Goal: Task Accomplishment & Management: Use online tool/utility

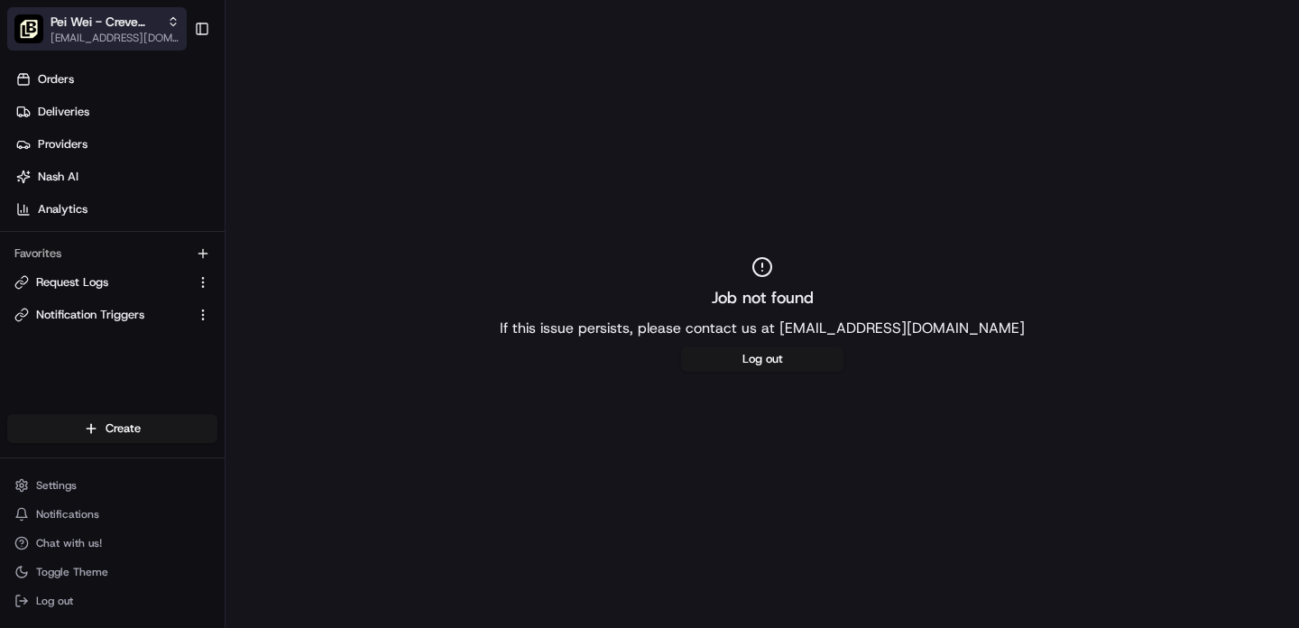
click at [108, 42] on span "[EMAIL_ADDRESS][DOMAIN_NAME]" at bounding box center [115, 38] width 129 height 14
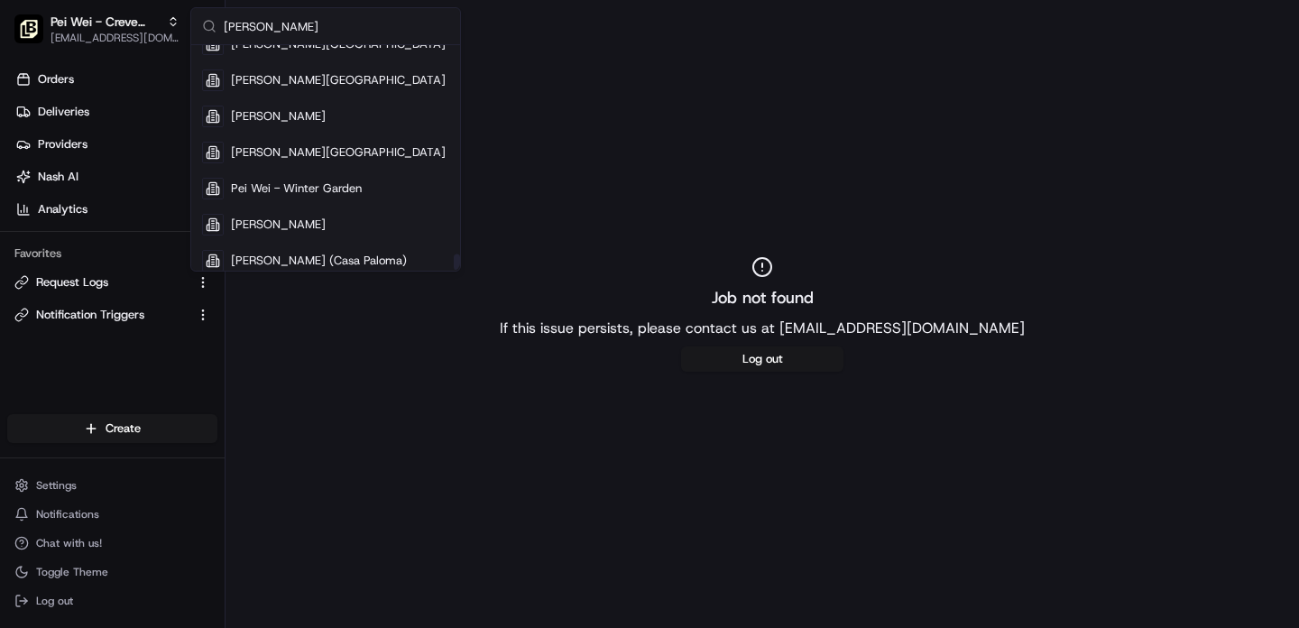
scroll to position [3887, 0]
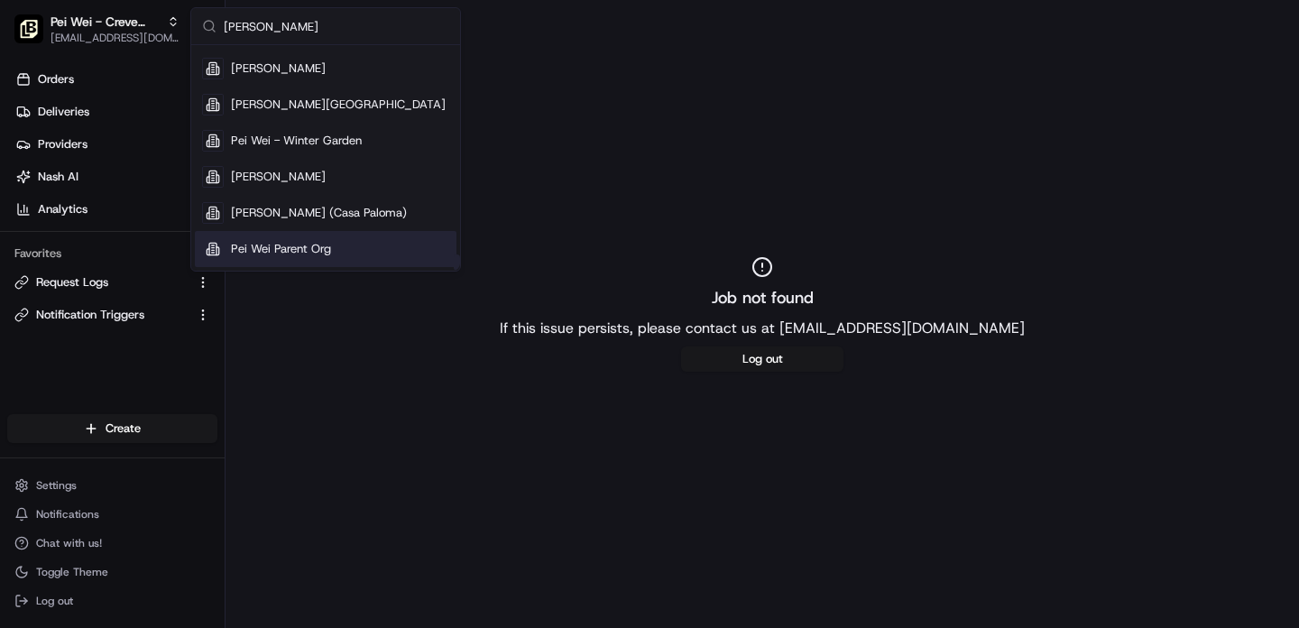
type input "pei wei"
click at [300, 249] on span "Pei Wei Parent Org" at bounding box center [281, 249] width 100 height 16
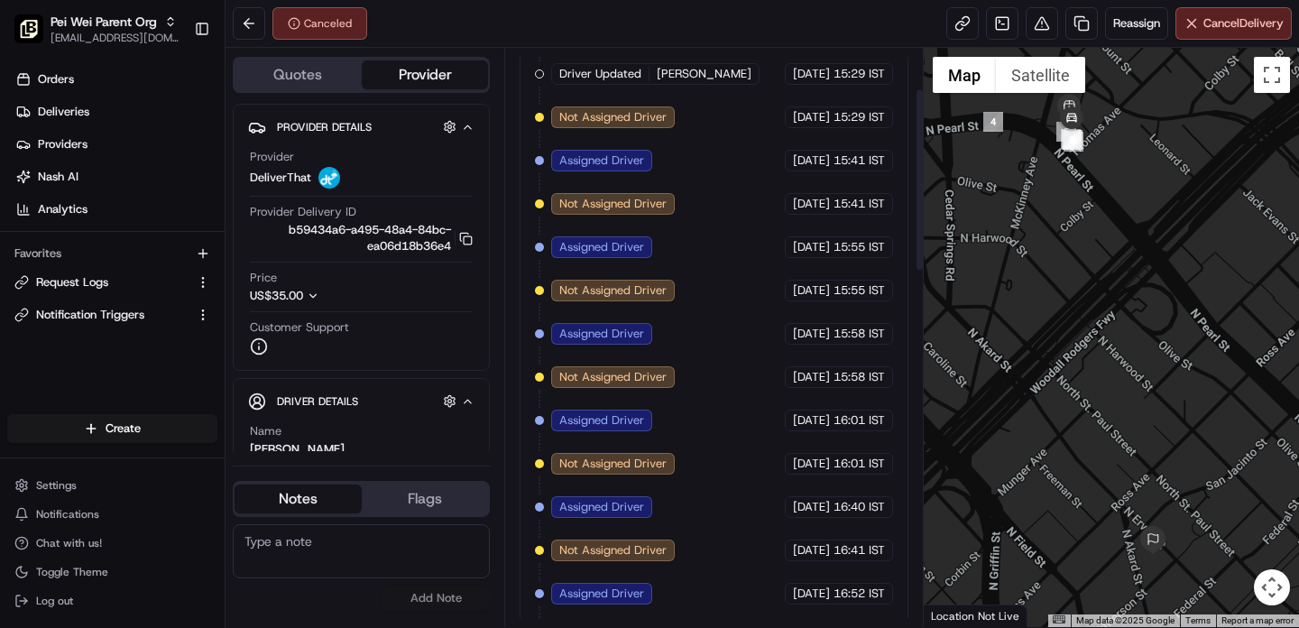
scroll to position [0, 0]
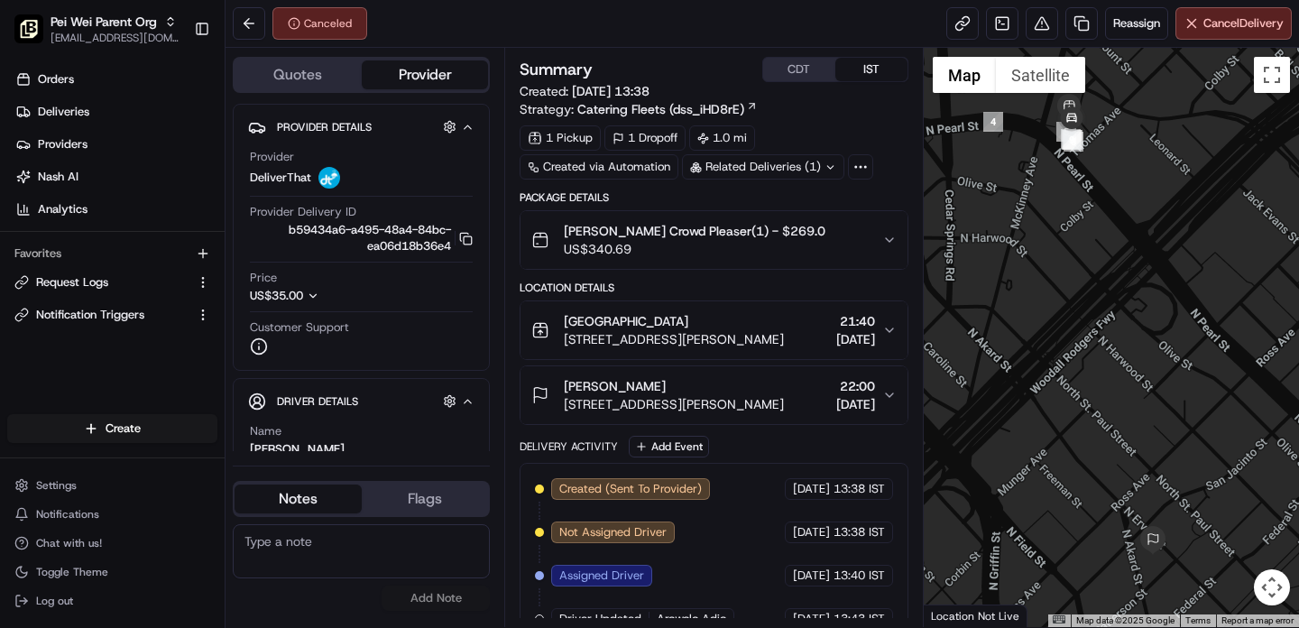
click at [307, 74] on button "Quotes" at bounding box center [298, 74] width 127 height 29
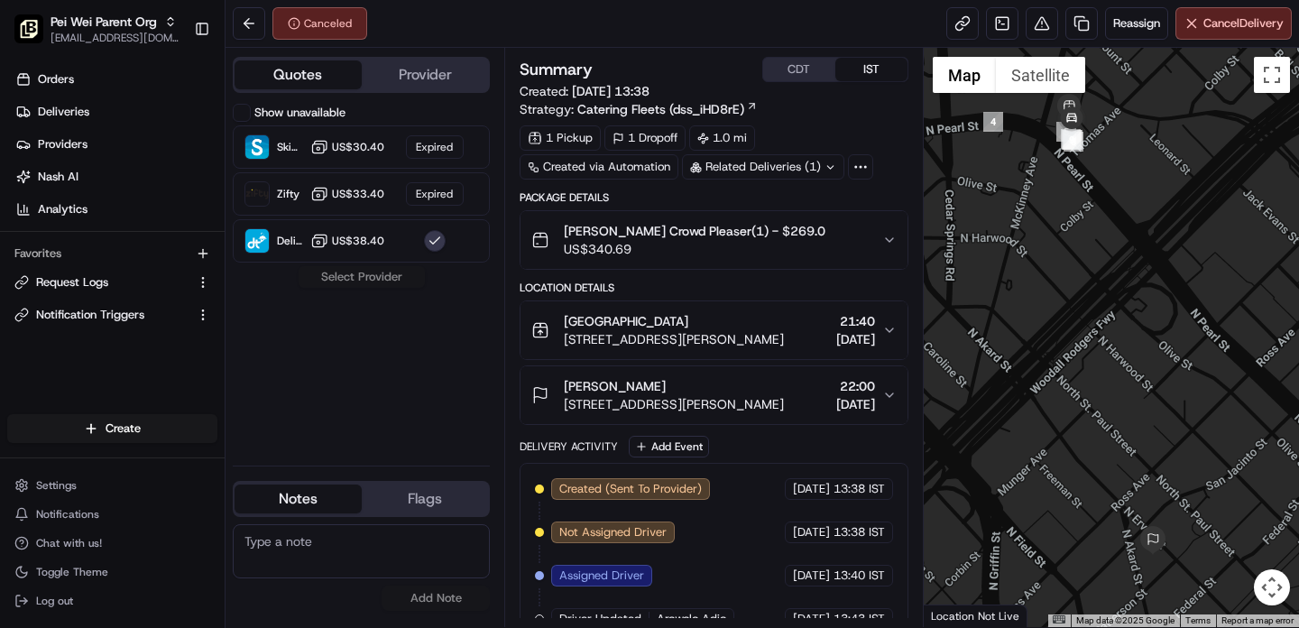
click at [406, 78] on button "Provider" at bounding box center [425, 74] width 127 height 29
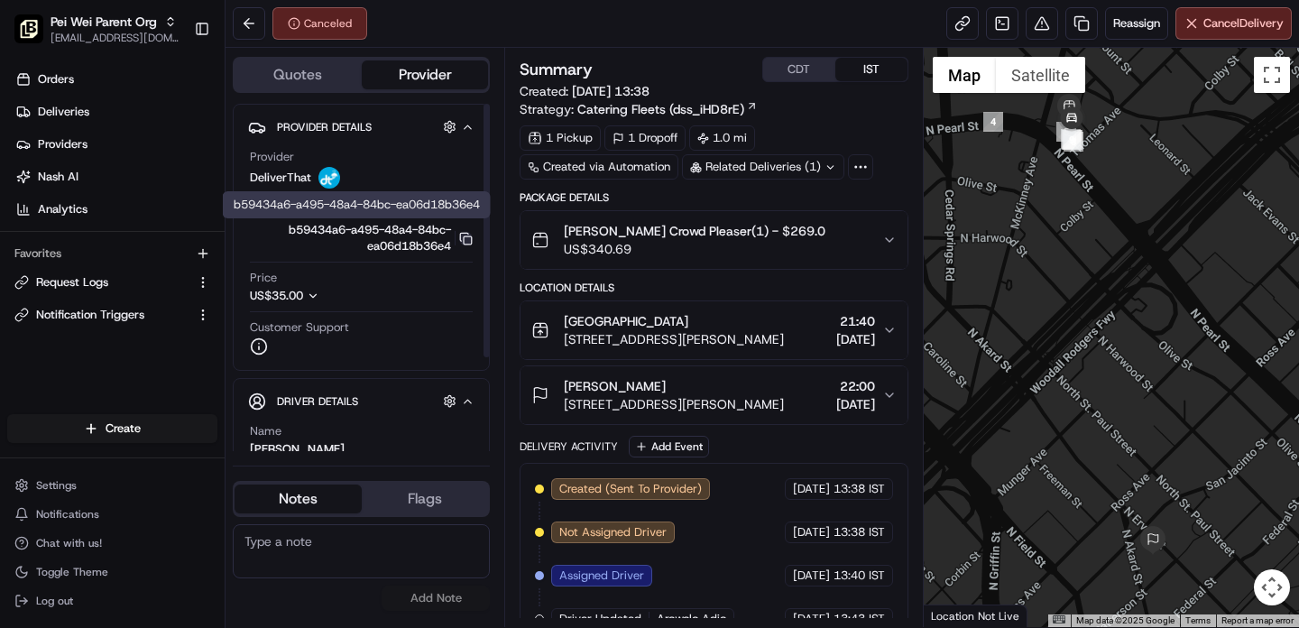
click at [467, 242] on icon "button" at bounding box center [466, 239] width 14 height 14
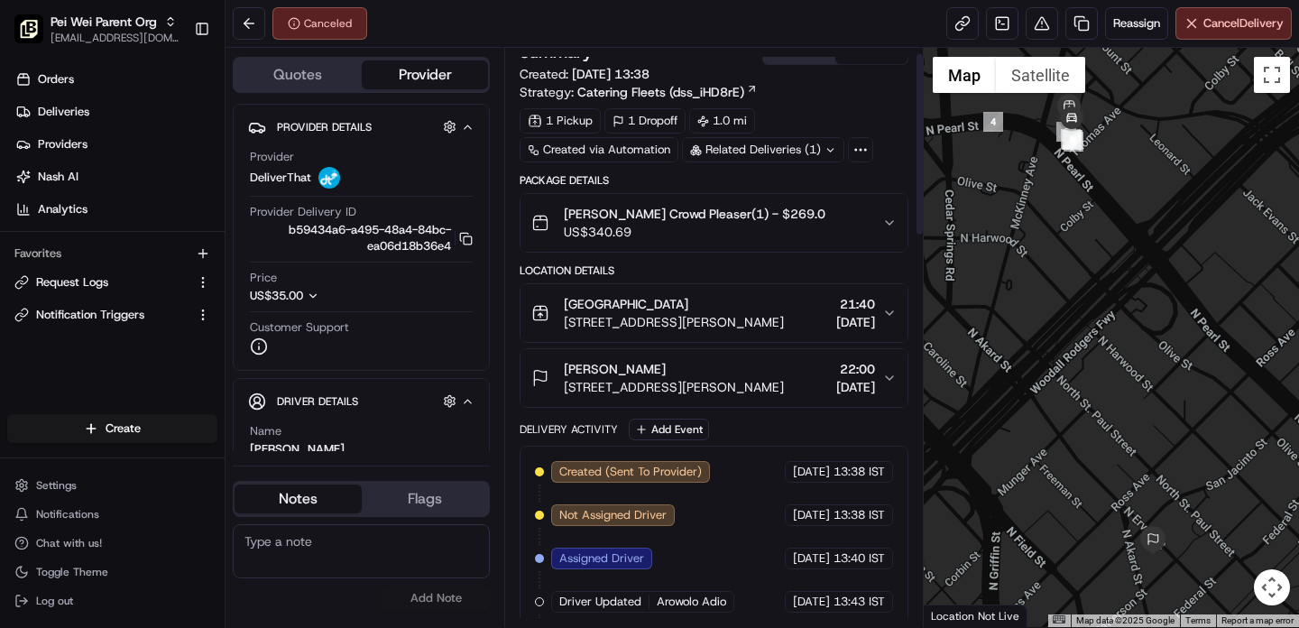
scroll to position [19, 0]
click at [250, 21] on button at bounding box center [249, 23] width 32 height 32
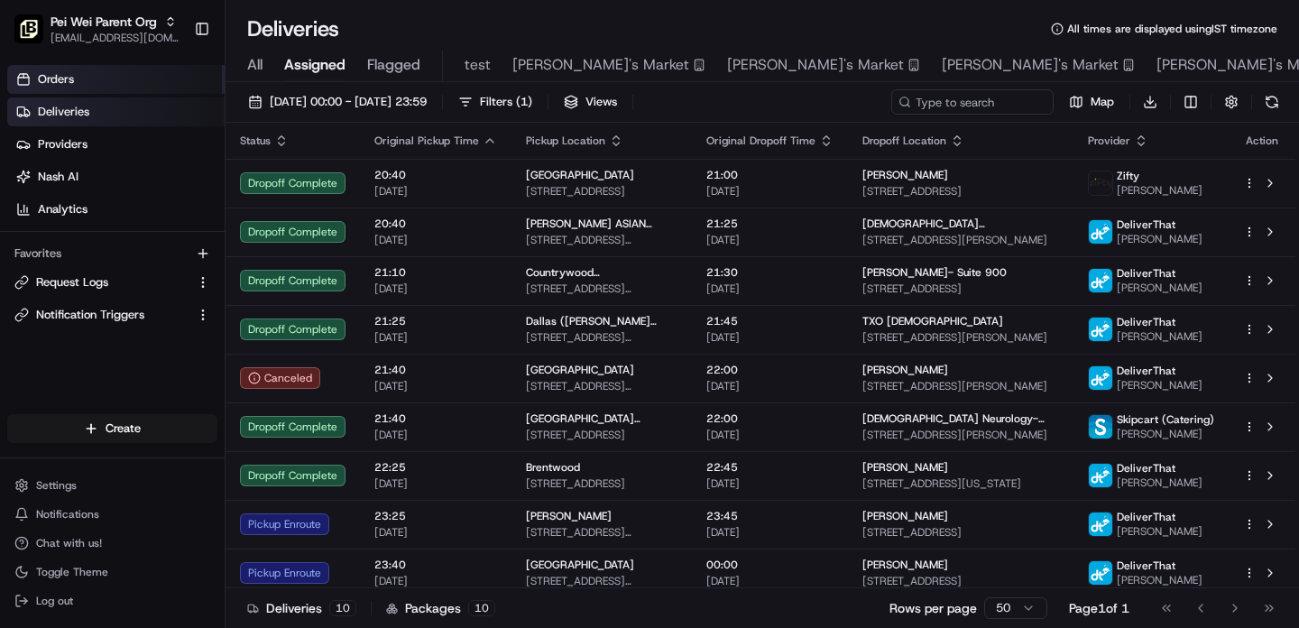
click at [93, 75] on link "Orders" at bounding box center [115, 79] width 217 height 29
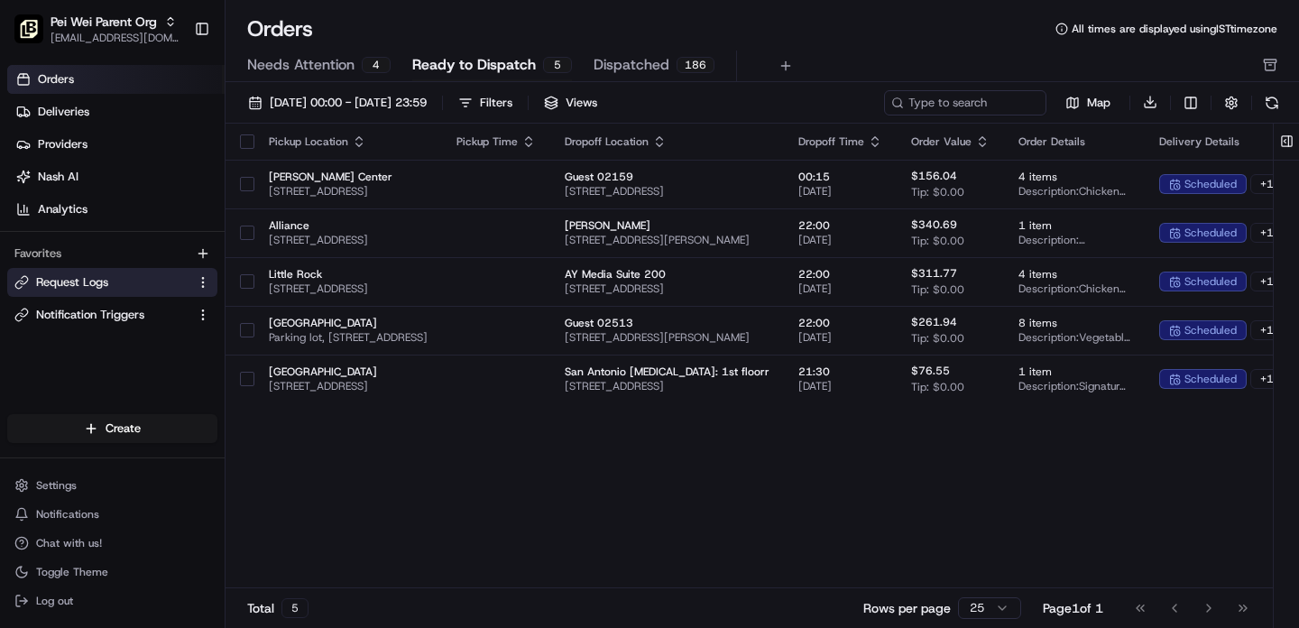
click at [89, 285] on span "Request Logs" at bounding box center [72, 282] width 72 height 16
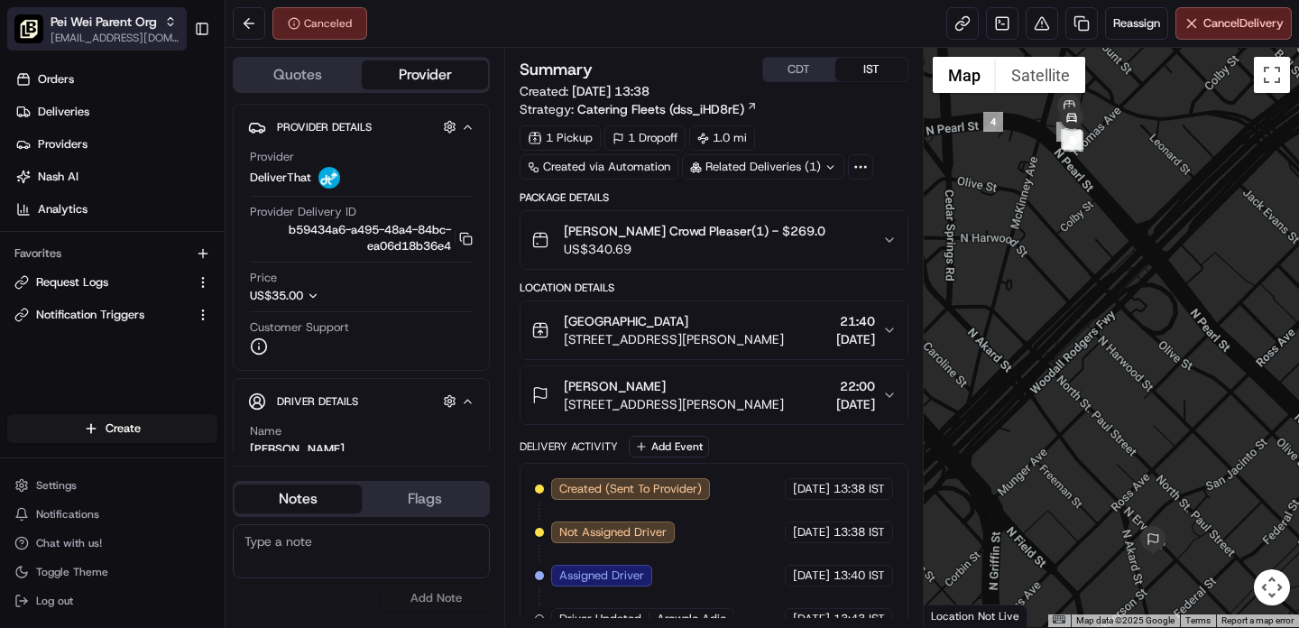
click at [155, 41] on span "[EMAIL_ADDRESS][DOMAIN_NAME]" at bounding box center [115, 38] width 129 height 14
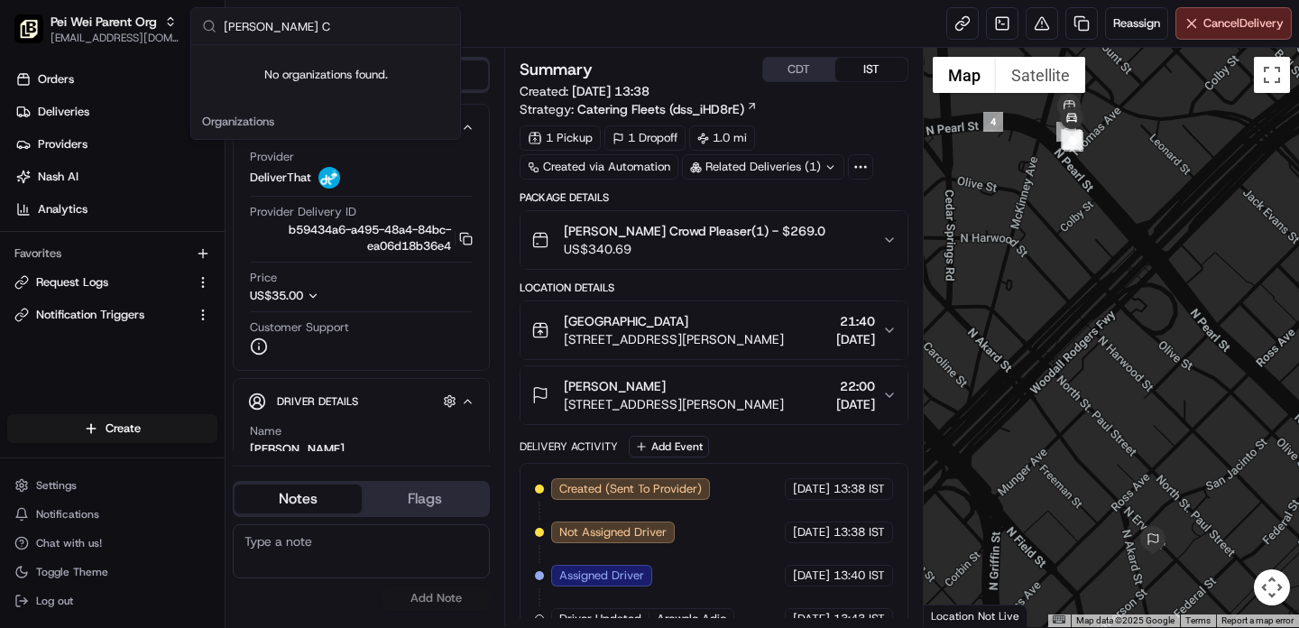
type input "Pei Wei"
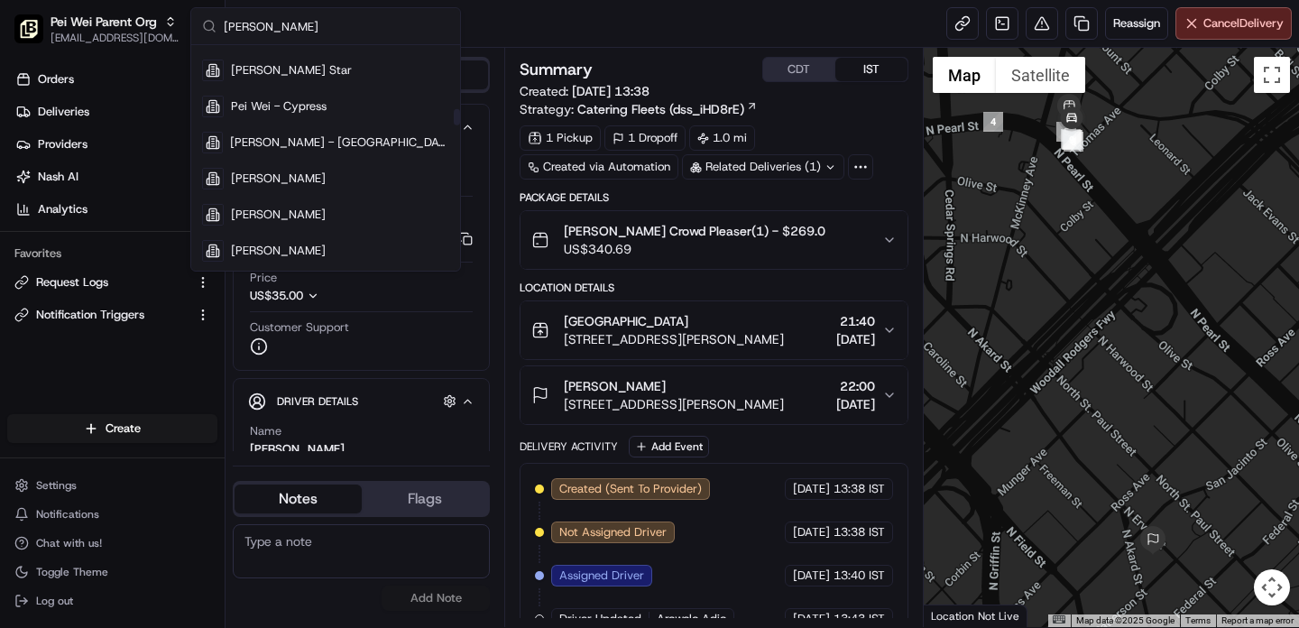
scroll to position [1184, 0]
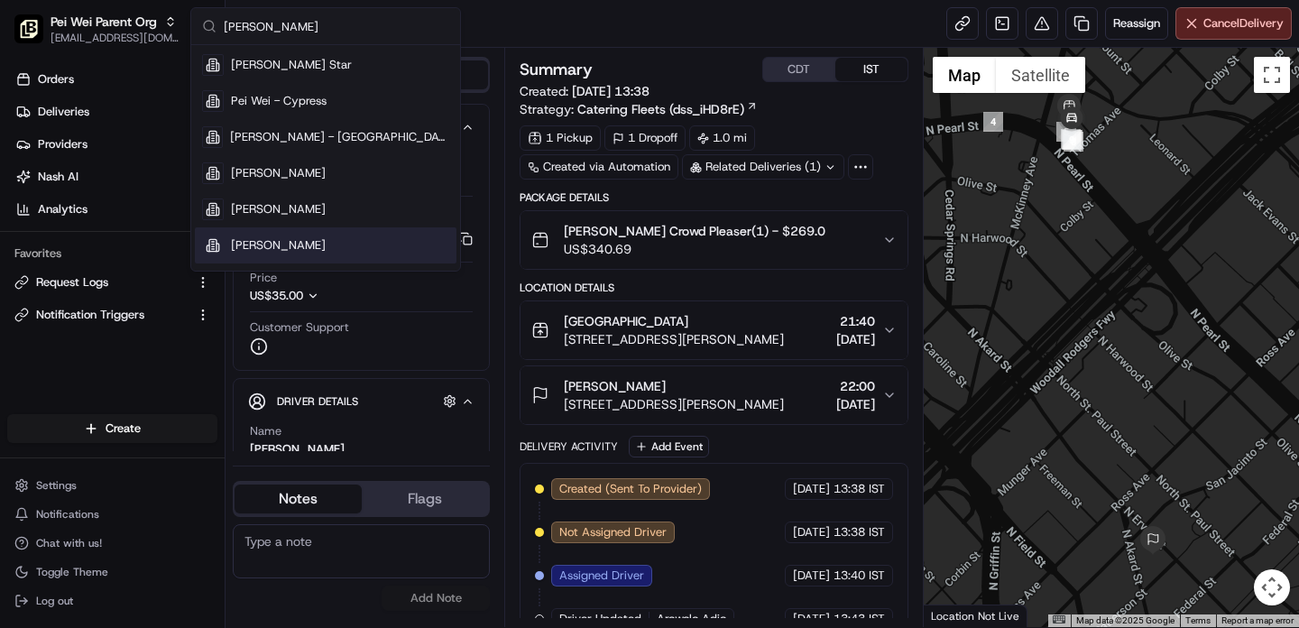
click at [688, 42] on div "Canceled Reassign Cancel Delivery" at bounding box center [763, 24] width 1074 height 48
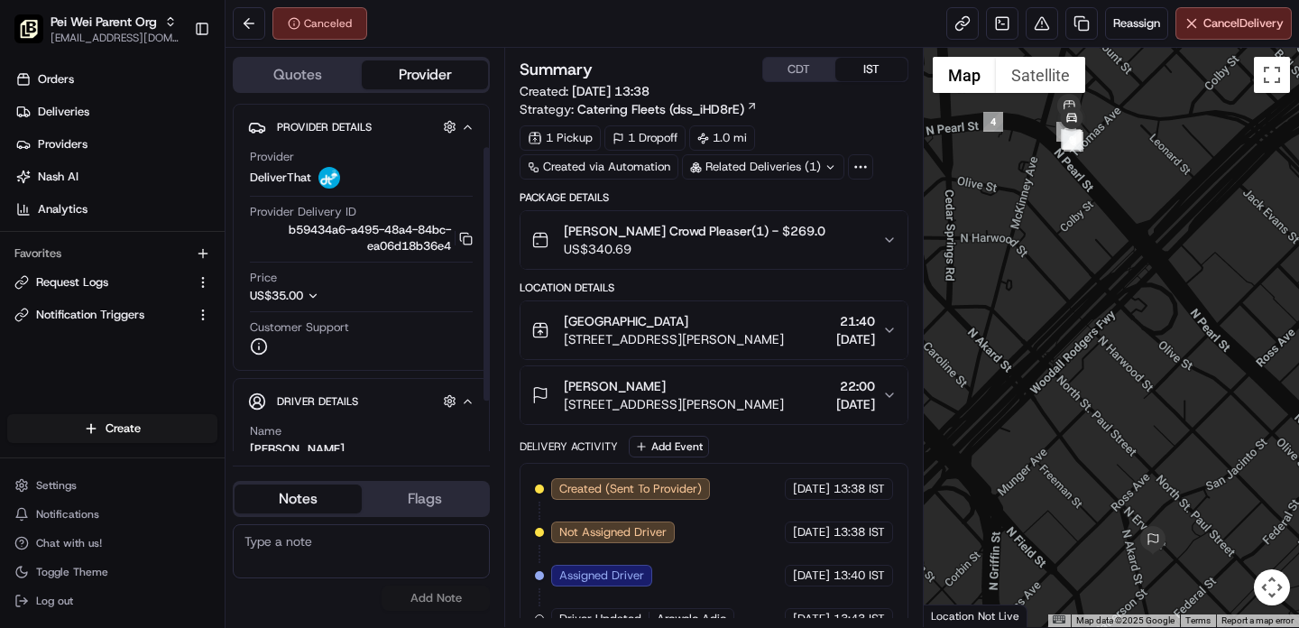
scroll to position [128, 0]
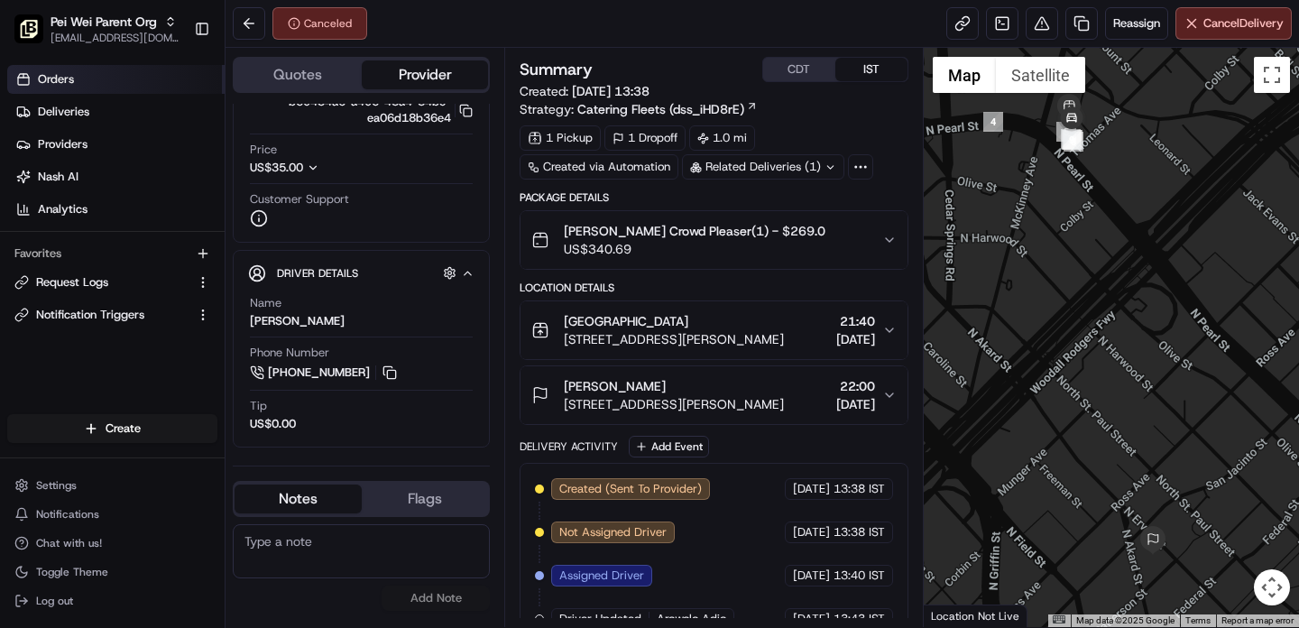
click at [79, 80] on link "Orders" at bounding box center [115, 79] width 217 height 29
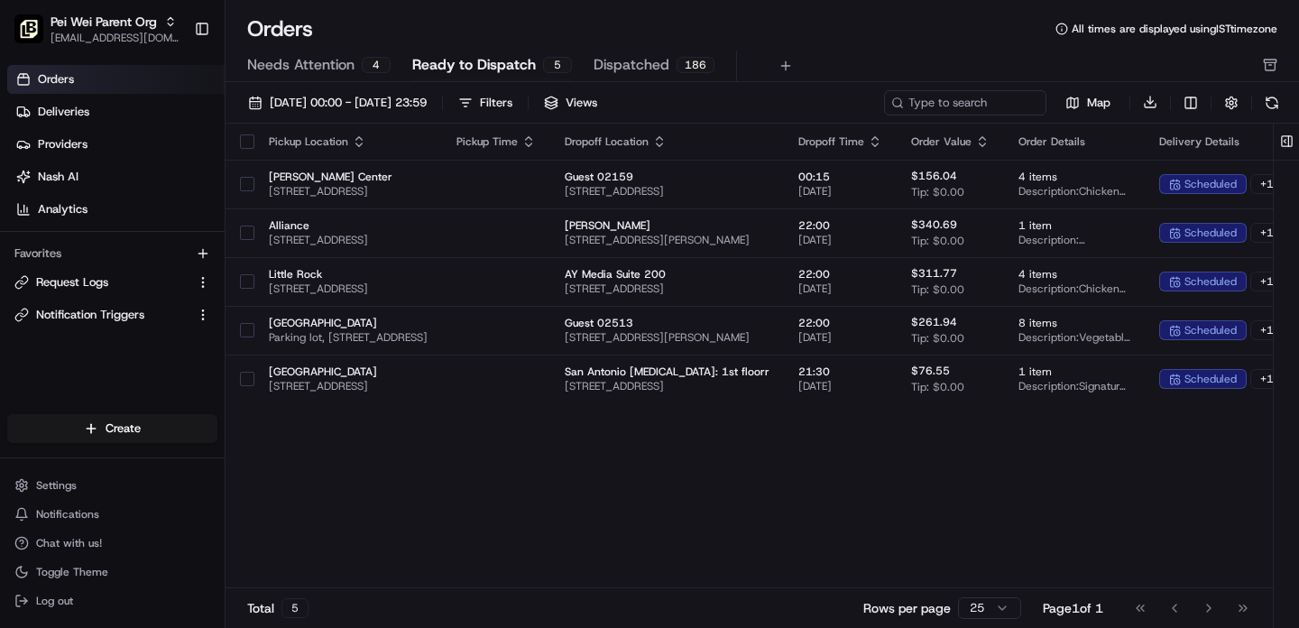
click at [649, 63] on span "Dispatched" at bounding box center [632, 65] width 76 height 22
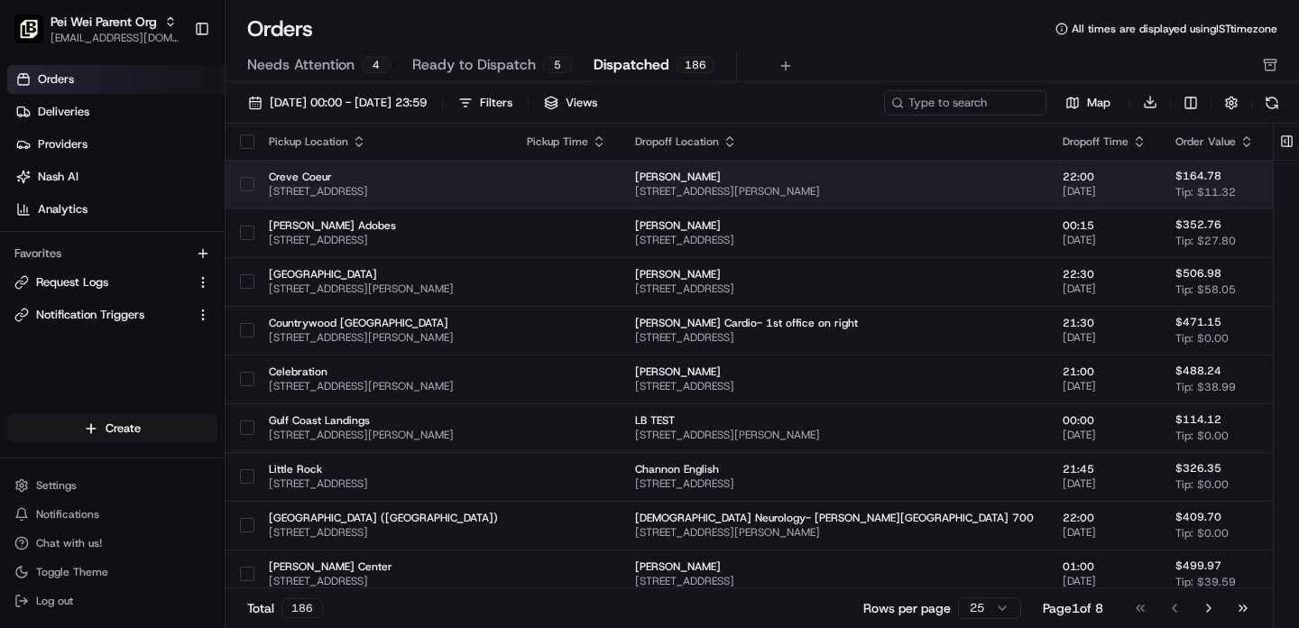
click at [337, 199] on td "Creve Coeur 11430 Olive Blvd, Creve Coeur, MO 63141, USA" at bounding box center [383, 184] width 258 height 49
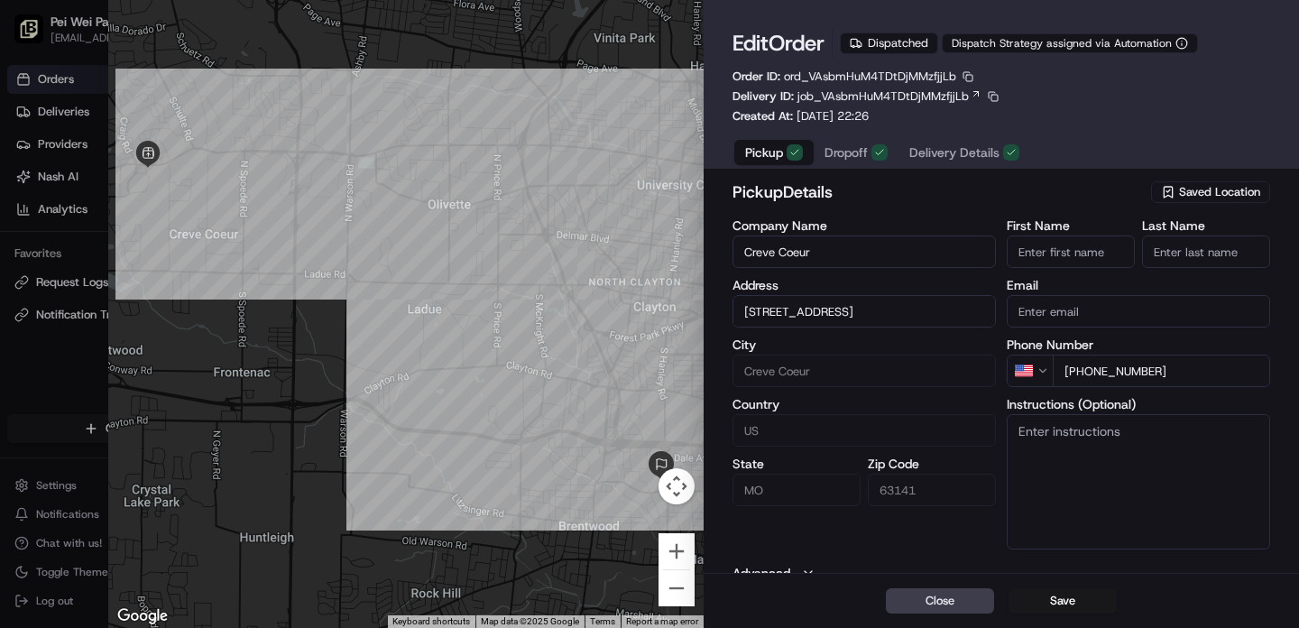
type input "+1"
click at [32, 357] on div at bounding box center [649, 314] width 1299 height 628
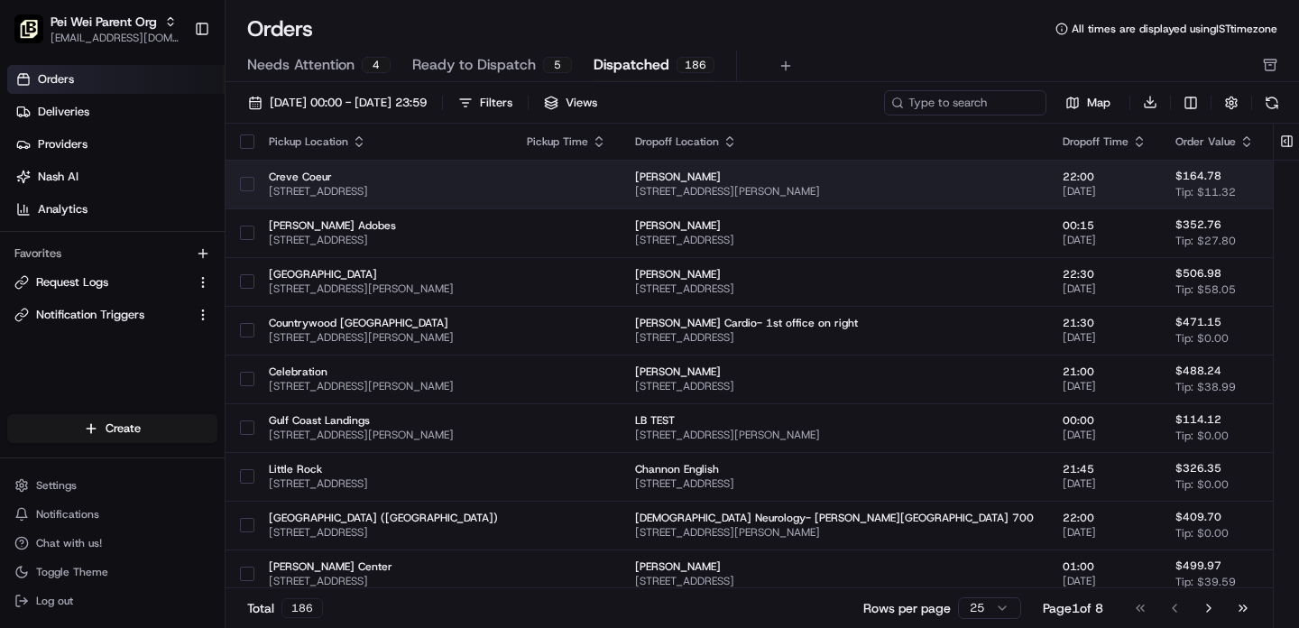
click at [441, 180] on span "Creve Coeur" at bounding box center [383, 177] width 229 height 14
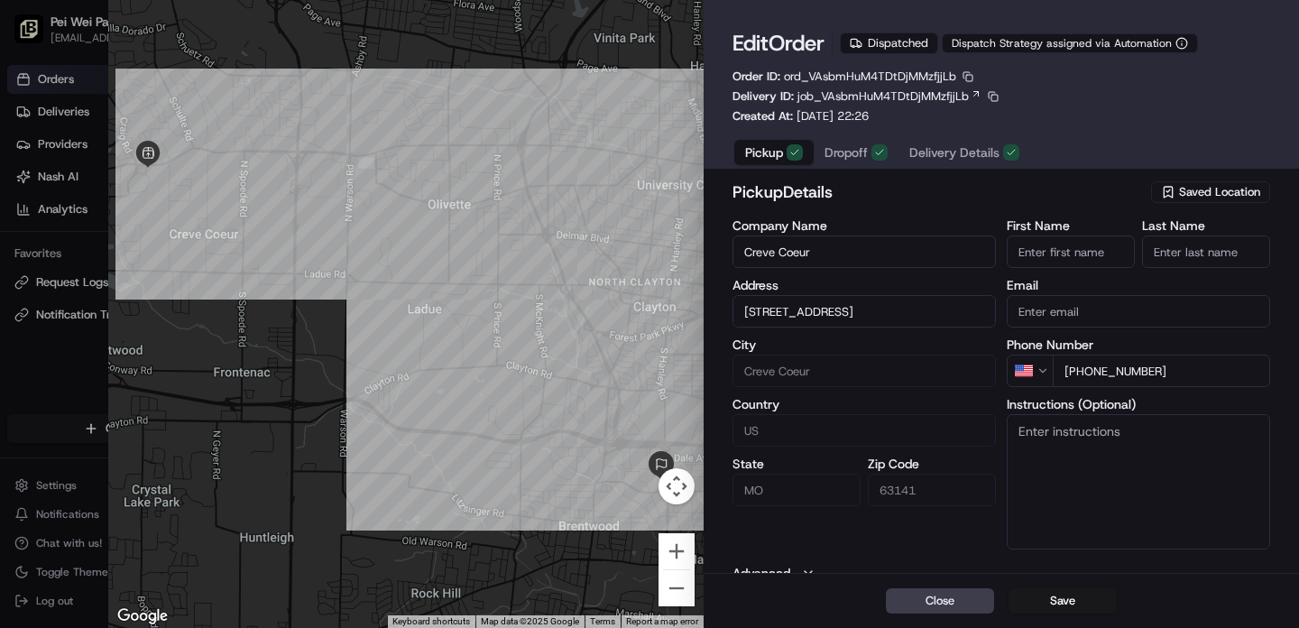
click at [47, 382] on div at bounding box center [649, 314] width 1299 height 628
type input "+1"
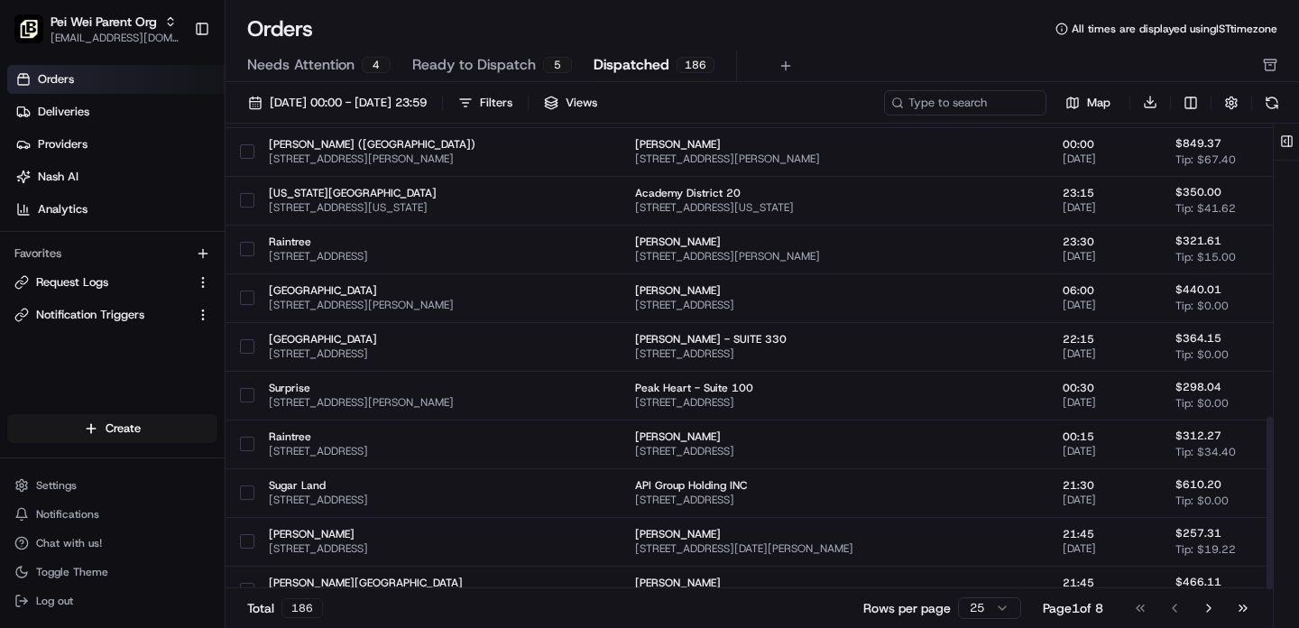
scroll to position [789, 0]
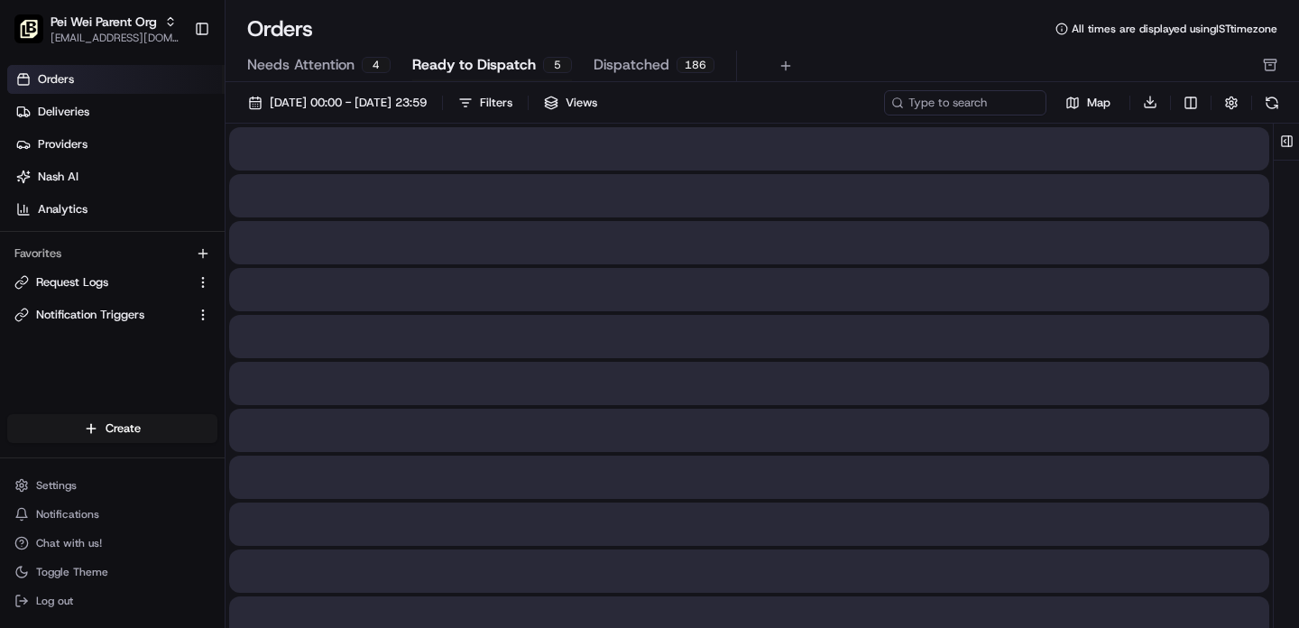
click at [482, 64] on span "Ready to Dispatch" at bounding box center [474, 65] width 124 height 22
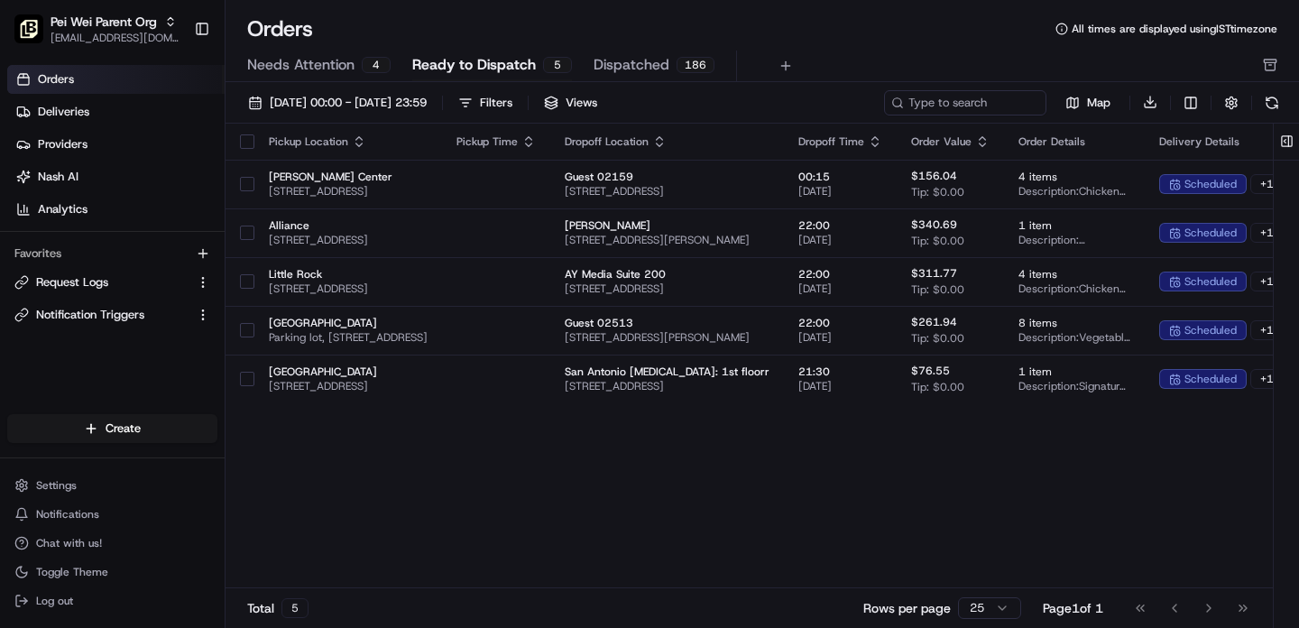
click at [677, 62] on div "186" at bounding box center [696, 65] width 38 height 16
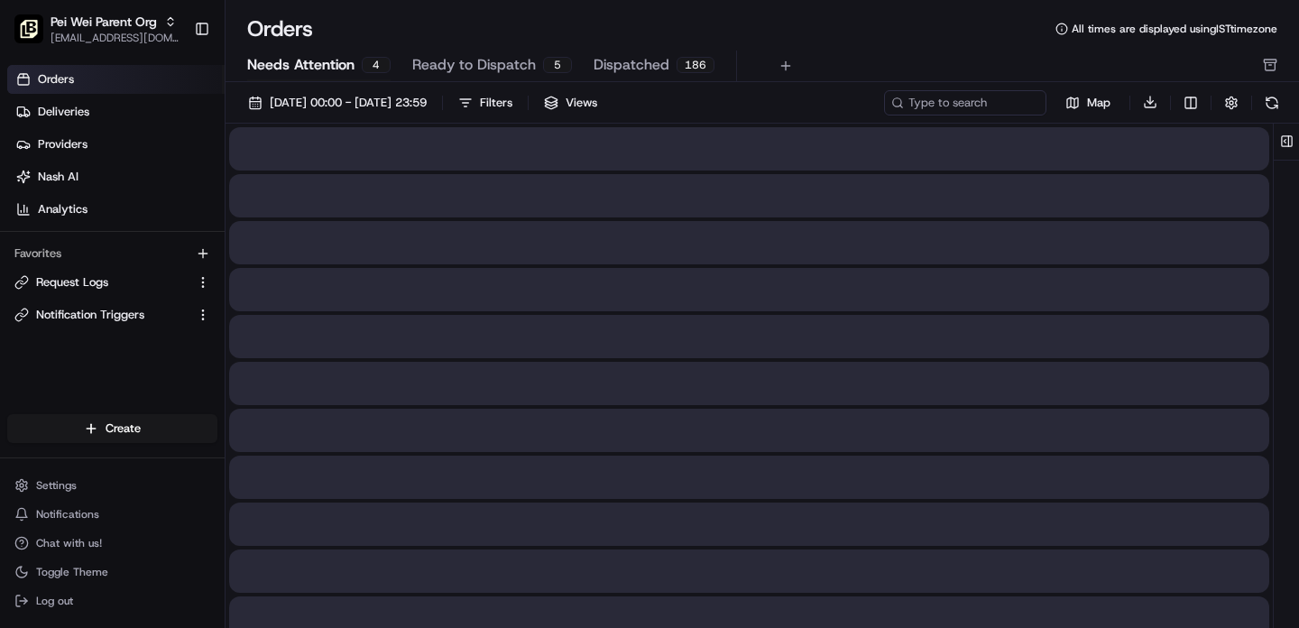
click at [335, 64] on span "Needs Attention" at bounding box center [300, 65] width 107 height 22
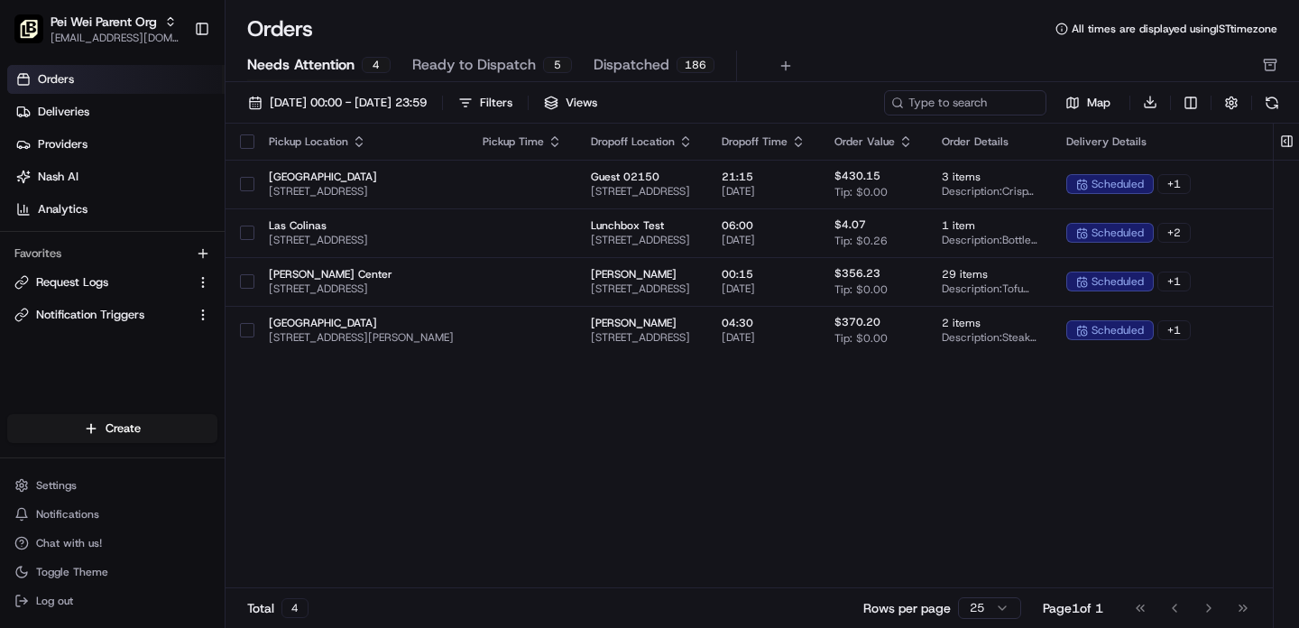
click at [456, 69] on span "Ready to Dispatch" at bounding box center [474, 65] width 124 height 22
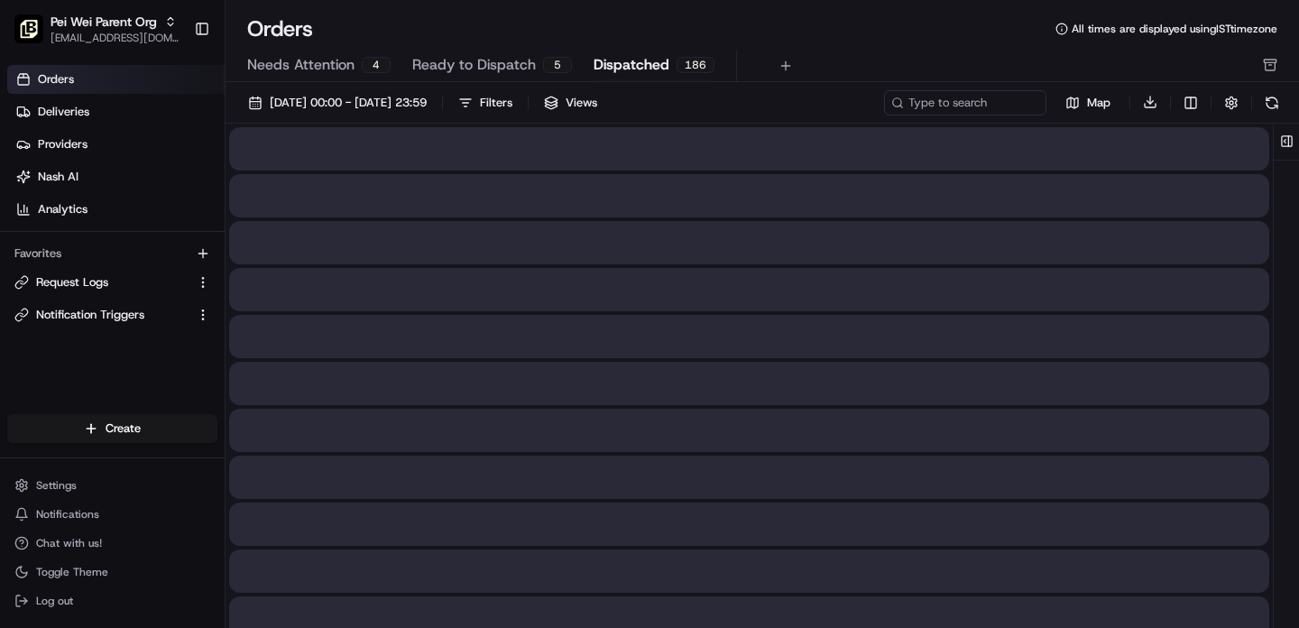
click at [616, 71] on span "Dispatched" at bounding box center [632, 65] width 76 height 22
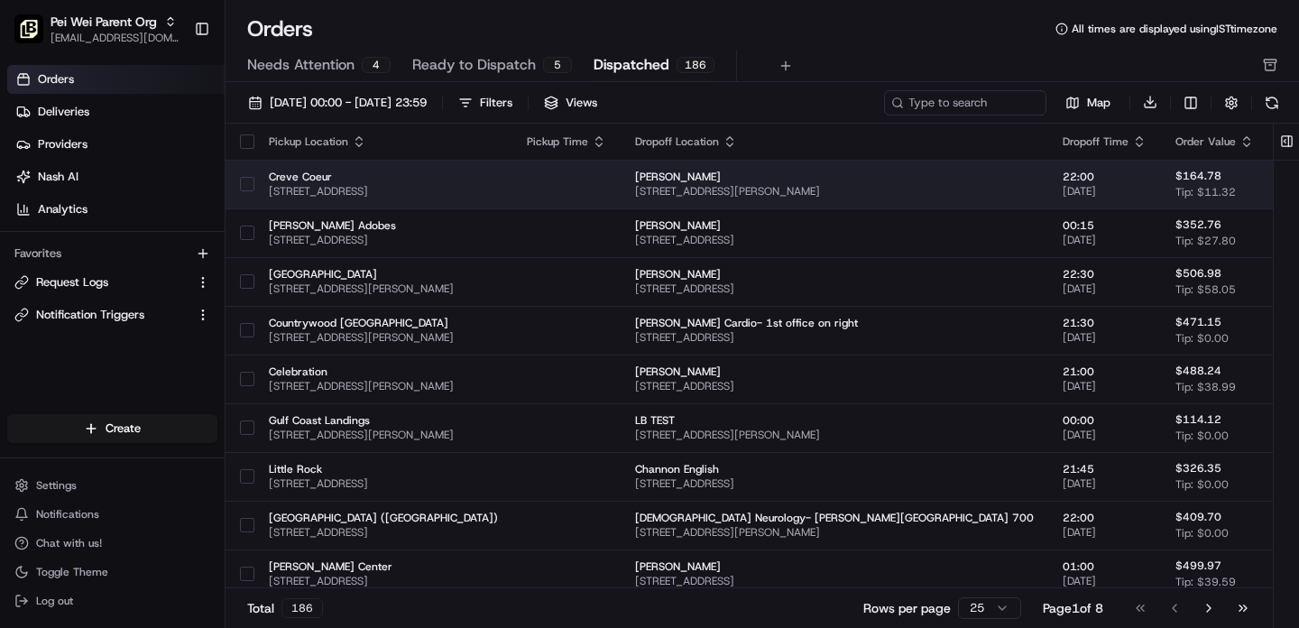
click at [498, 184] on span "11430 Olive Blvd, Creve Coeur, MO 63141, USA" at bounding box center [383, 191] width 229 height 14
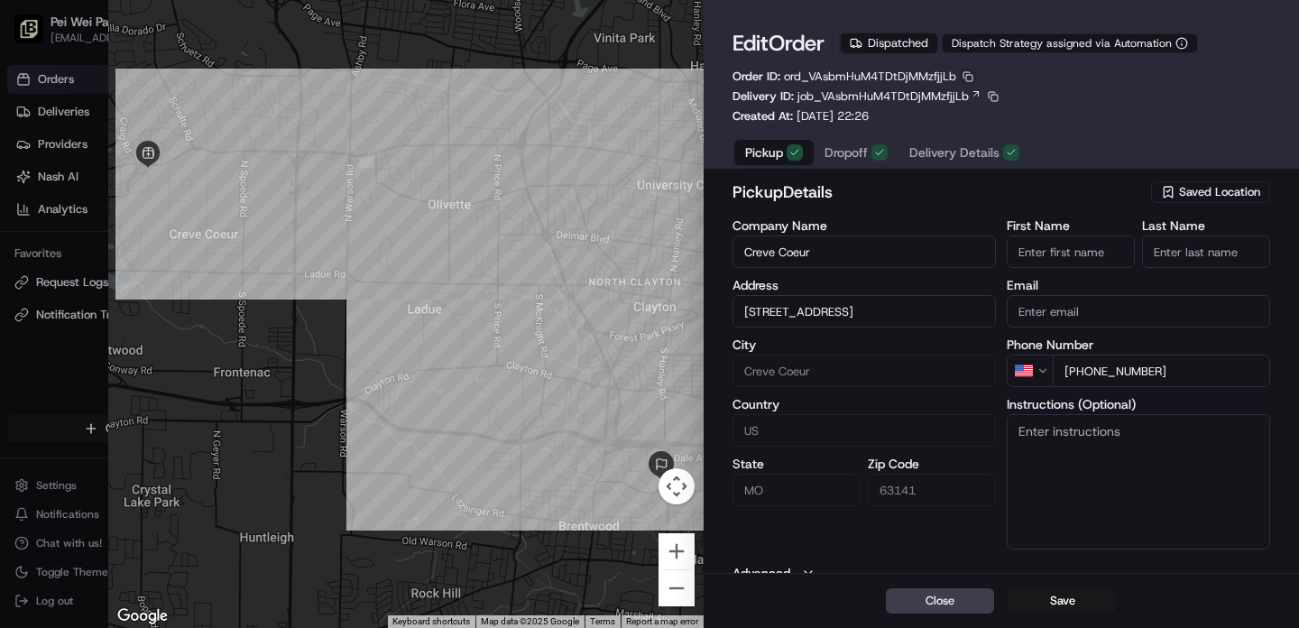
click at [973, 74] on button "button" at bounding box center [968, 77] width 16 height 16
click at [927, 131] on button "Copy URL" at bounding box center [967, 129] width 164 height 22
click at [46, 402] on div at bounding box center [649, 314] width 1299 height 628
type input "+1"
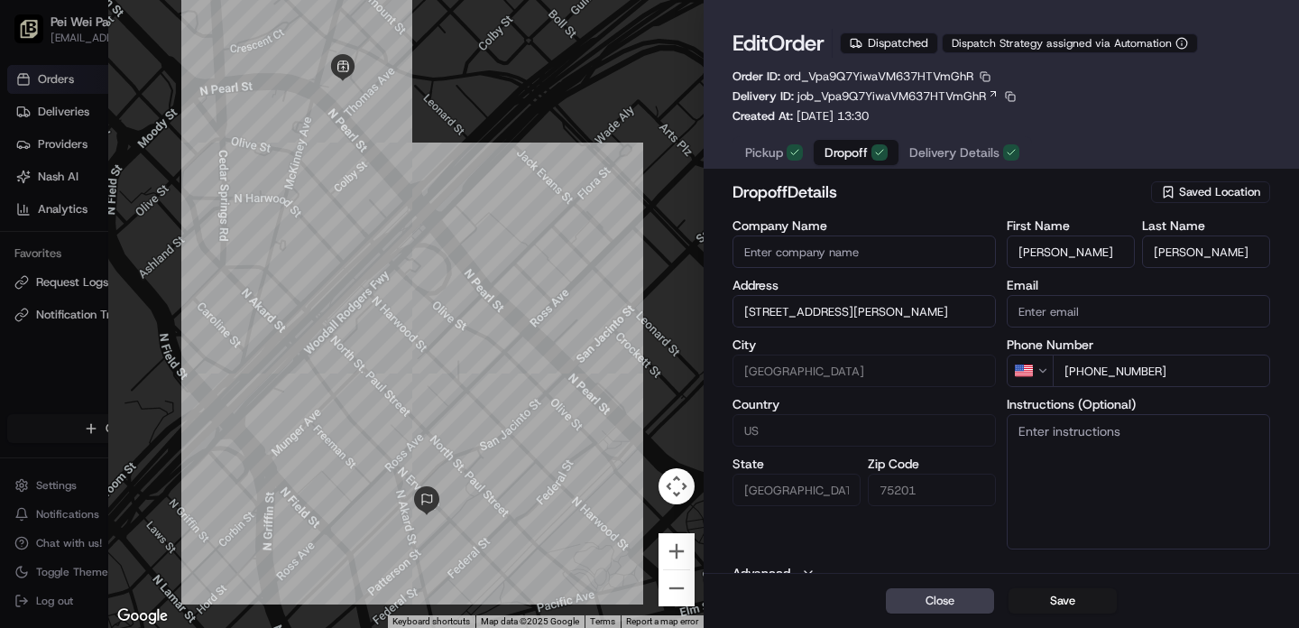
click at [856, 160] on span "Dropoff" at bounding box center [846, 152] width 43 height 18
click at [935, 158] on span "Delivery Details" at bounding box center [954, 152] width 90 height 18
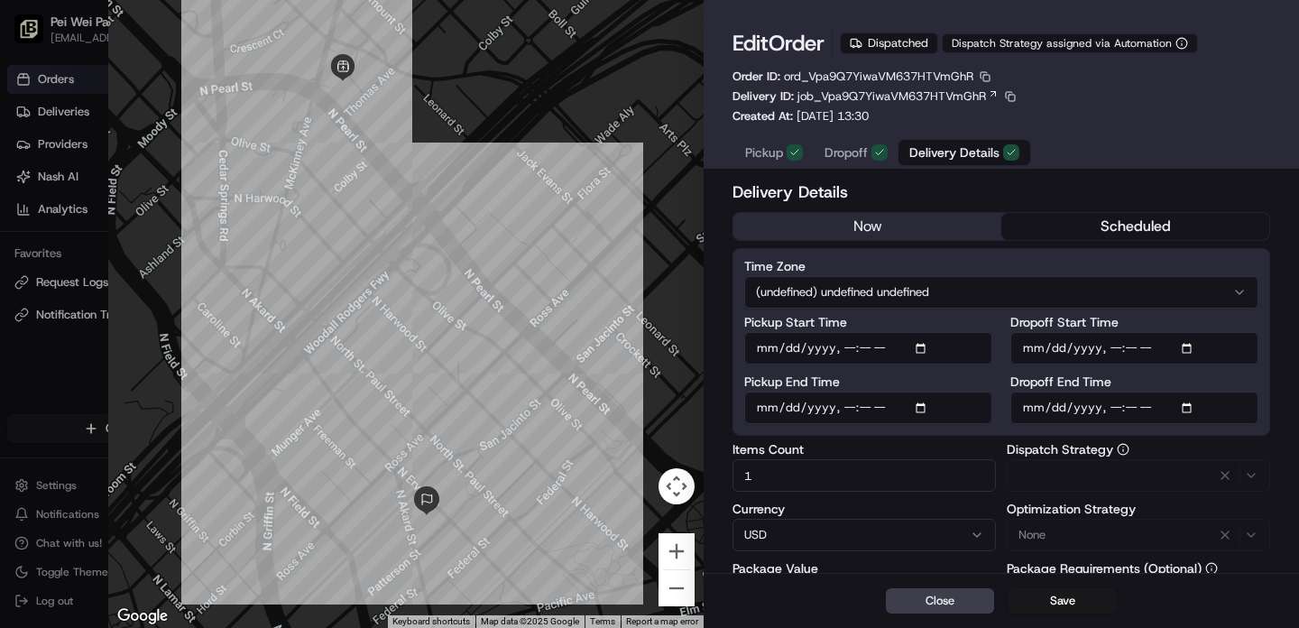
click at [765, 159] on span "Pickup" at bounding box center [764, 152] width 38 height 18
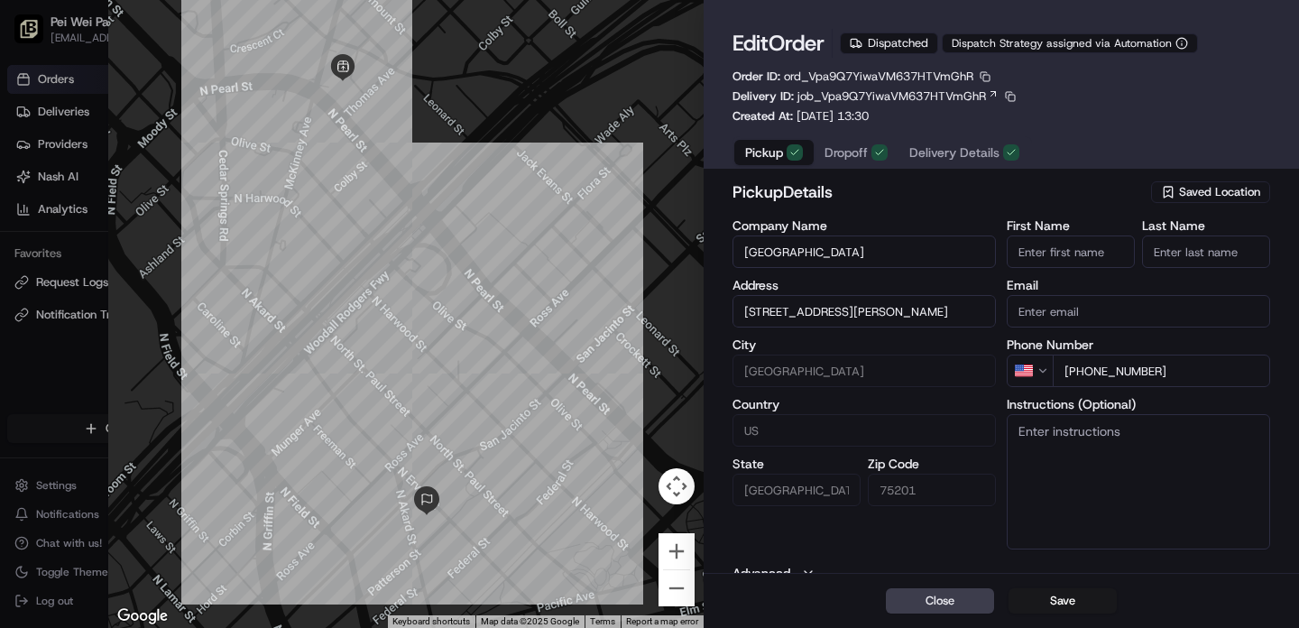
click at [868, 155] on button "Dropoff" at bounding box center [856, 152] width 85 height 25
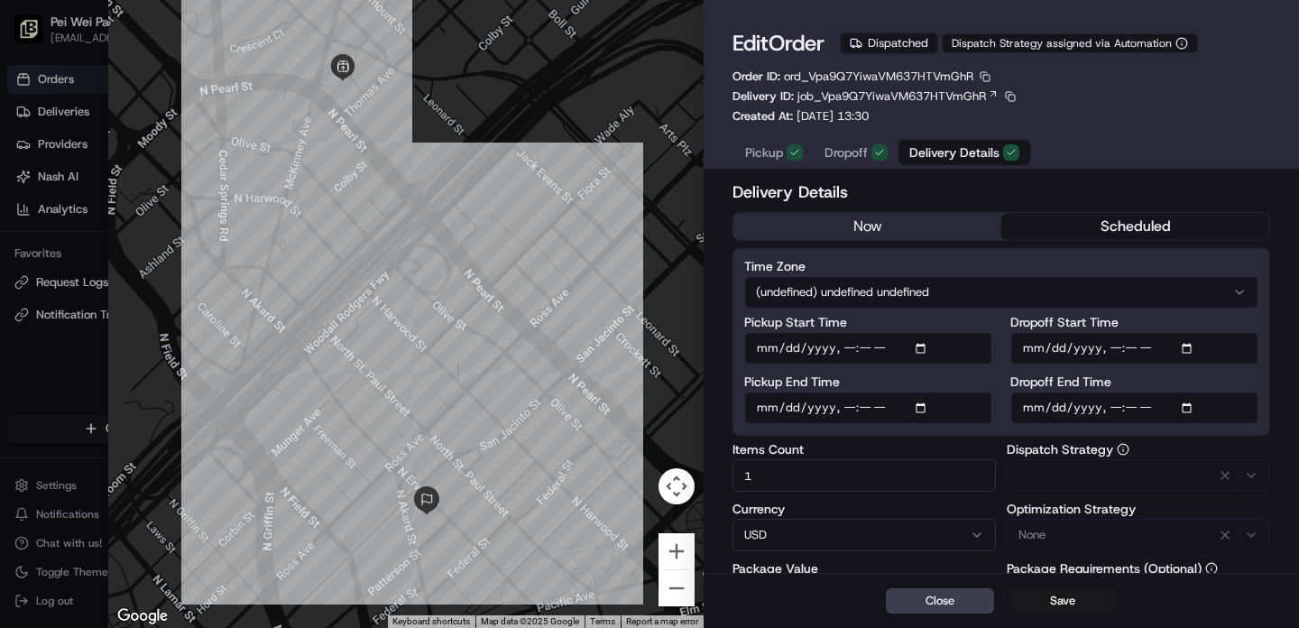
click at [946, 160] on span "Delivery Details" at bounding box center [954, 152] width 90 height 18
click at [842, 157] on span "Dropoff" at bounding box center [846, 152] width 43 height 18
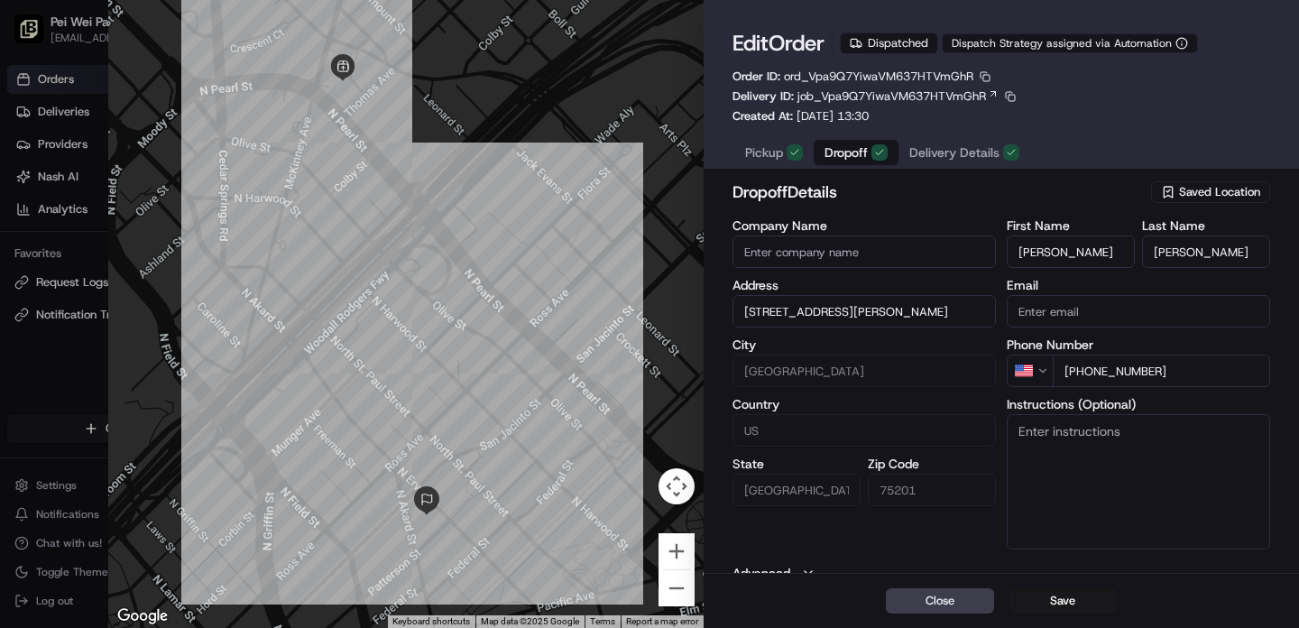
click at [777, 149] on span "Pickup" at bounding box center [764, 152] width 38 height 18
click at [842, 257] on input "[GEOGRAPHIC_DATA]" at bounding box center [864, 251] width 263 height 32
click at [92, 343] on div at bounding box center [649, 314] width 1299 height 628
type input "+1"
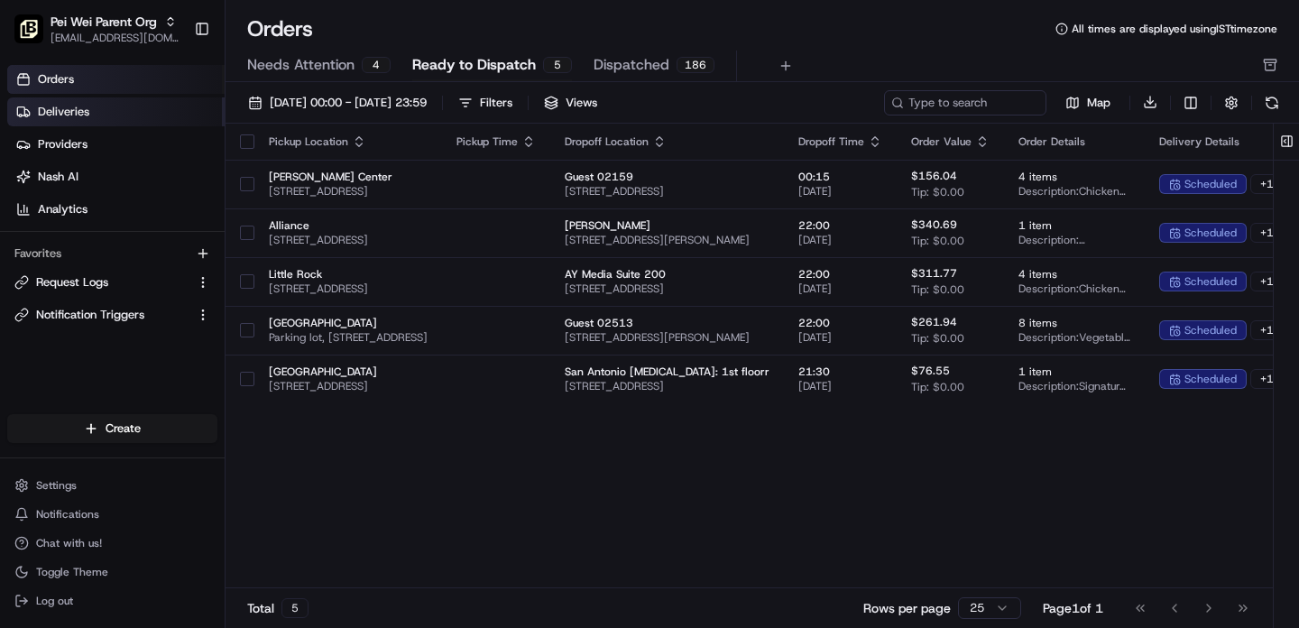
click at [63, 121] on link "Deliveries" at bounding box center [115, 111] width 217 height 29
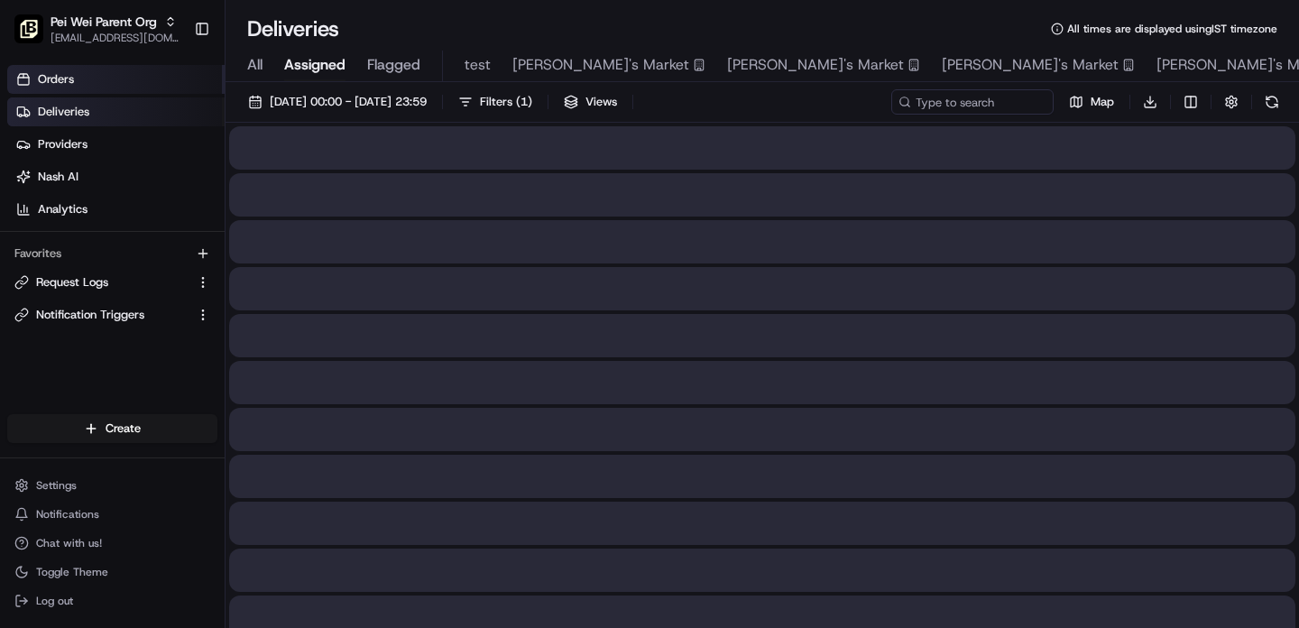
click at [87, 75] on link "Orders" at bounding box center [115, 79] width 217 height 29
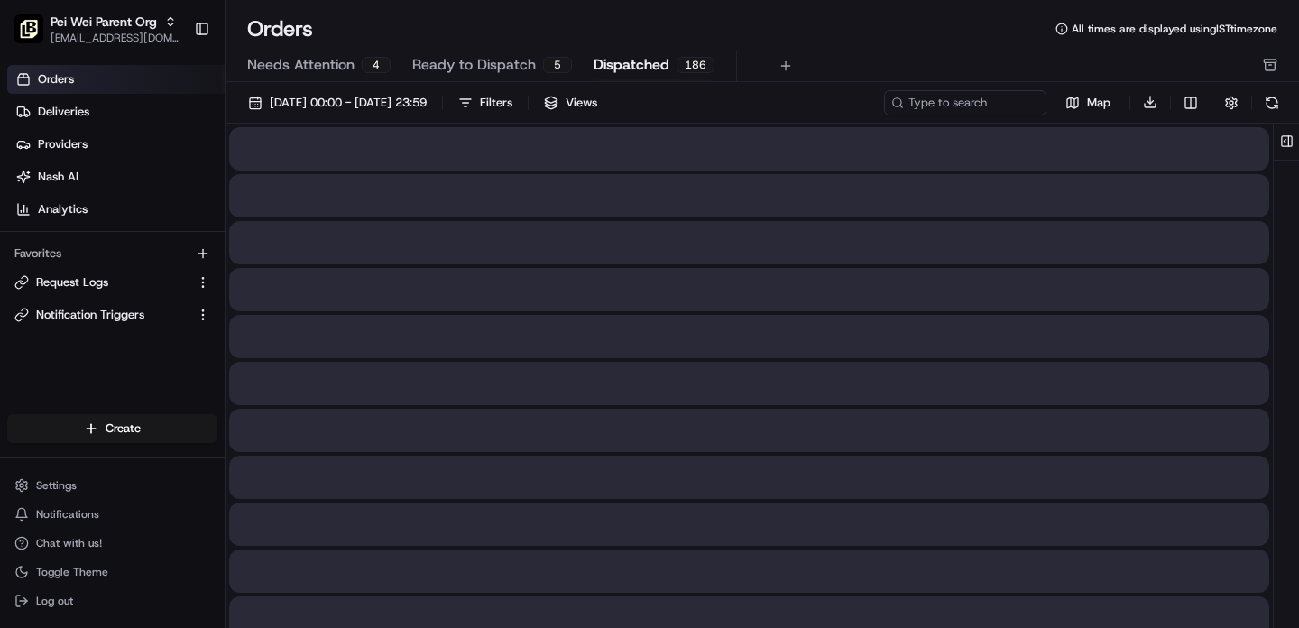
click at [627, 71] on span "Dispatched" at bounding box center [632, 65] width 76 height 22
click at [309, 75] on span "Needs Attention" at bounding box center [300, 65] width 107 height 22
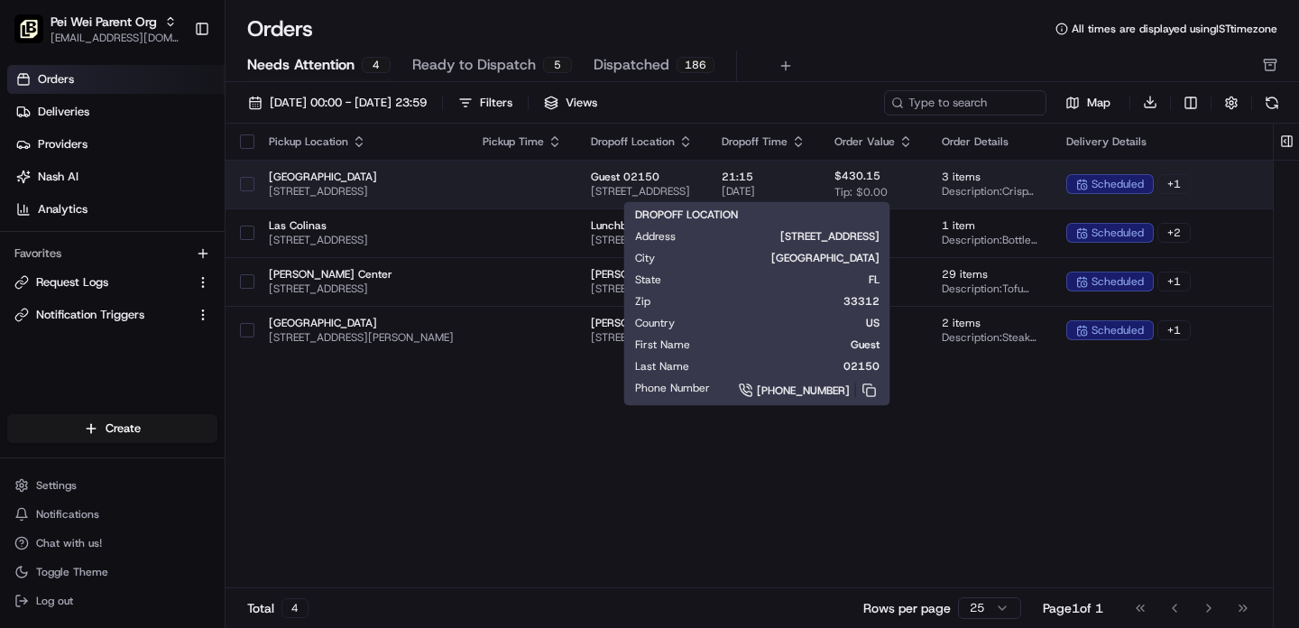
click at [693, 189] on span "401 SW 2nd St, Fort Lauderdale, FL 33312, USA" at bounding box center [642, 191] width 102 height 14
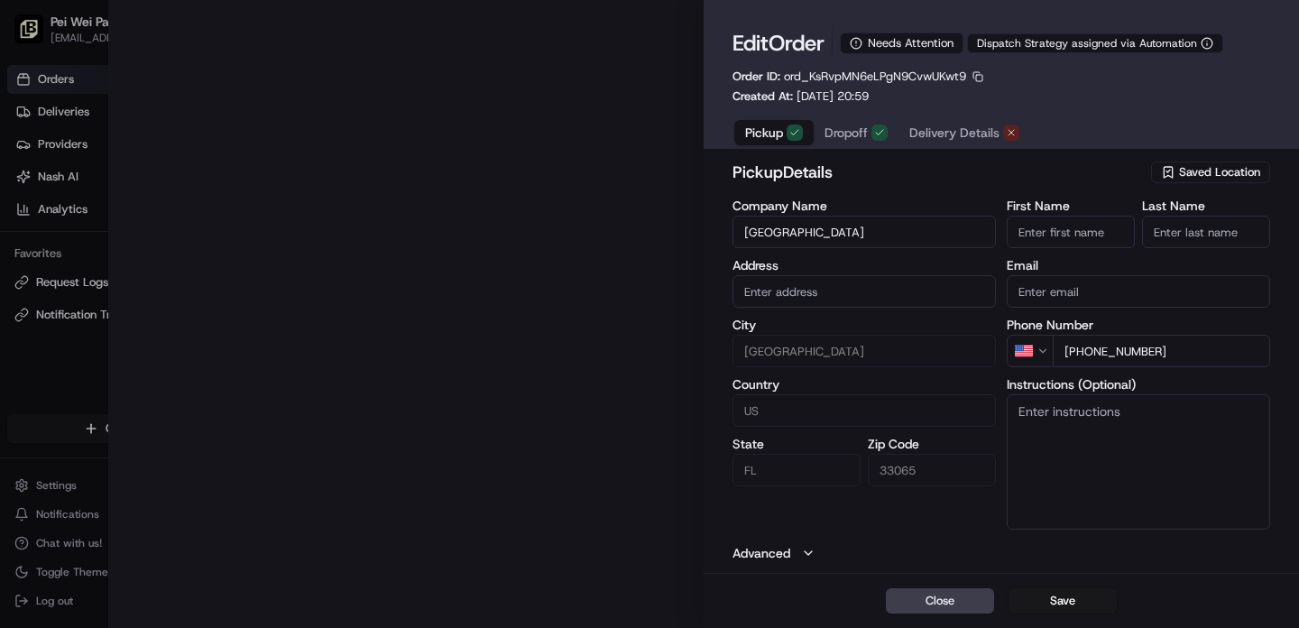
type input "3112 University Drive , Coral Springs, FL, 33065"
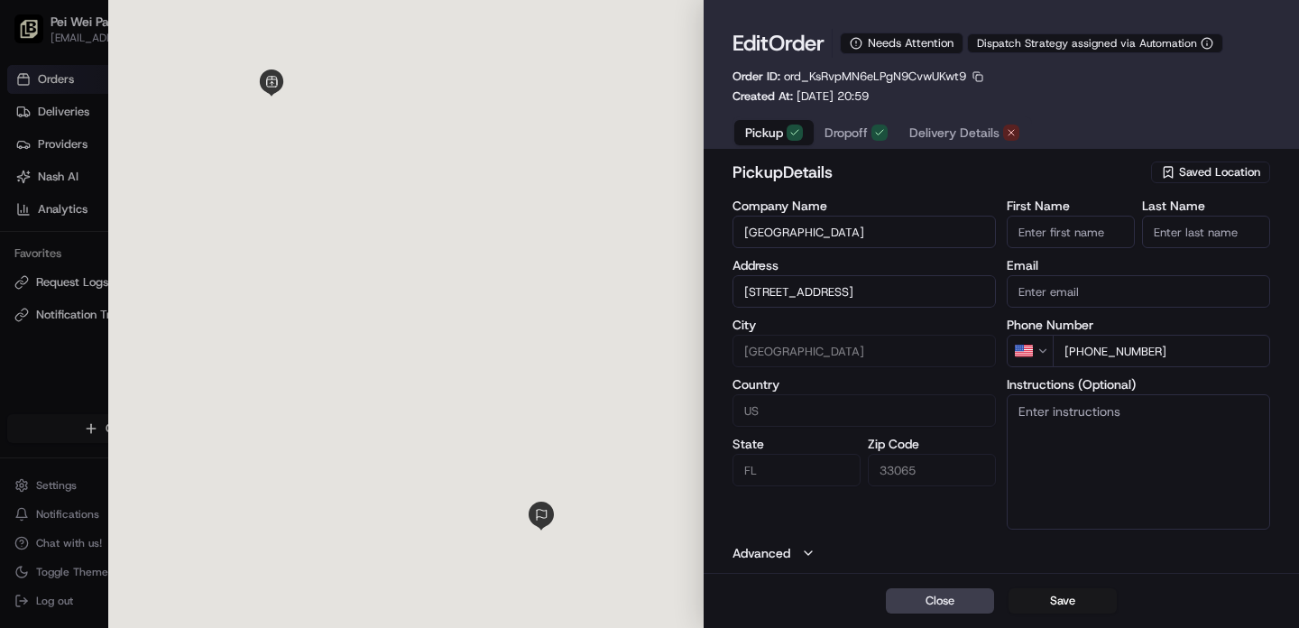
type input "+1"
click at [23, 379] on div at bounding box center [649, 314] width 1299 height 628
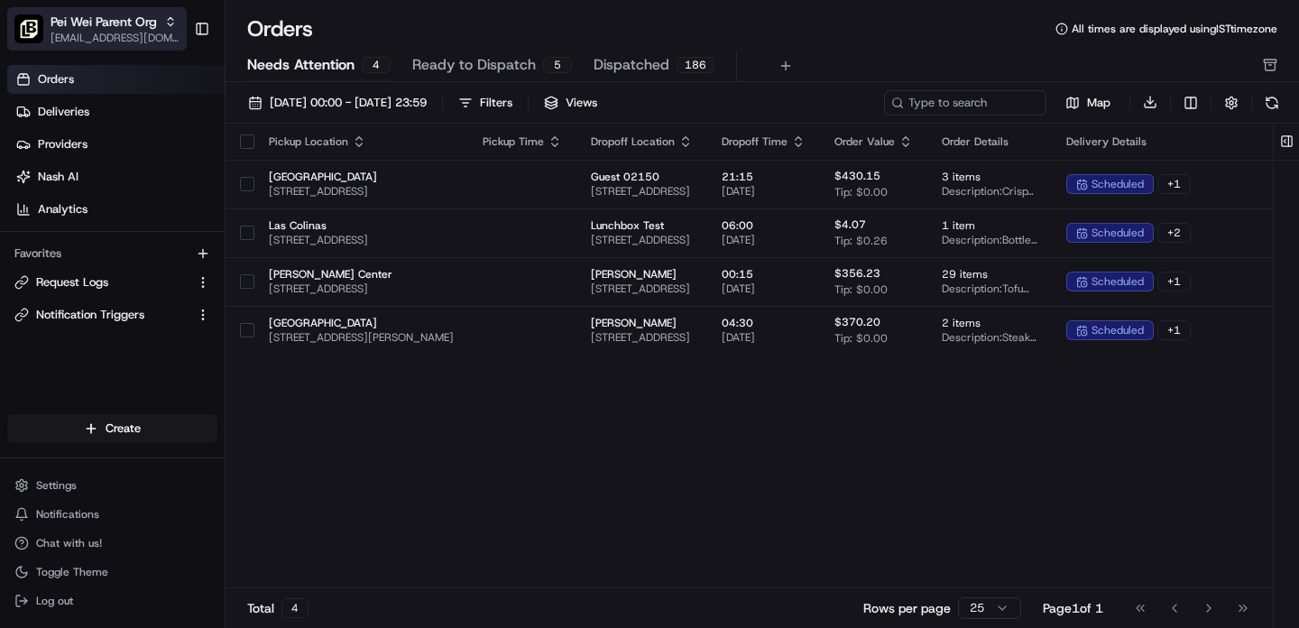
click at [133, 27] on span "Pei Wei Parent Org" at bounding box center [104, 22] width 106 height 18
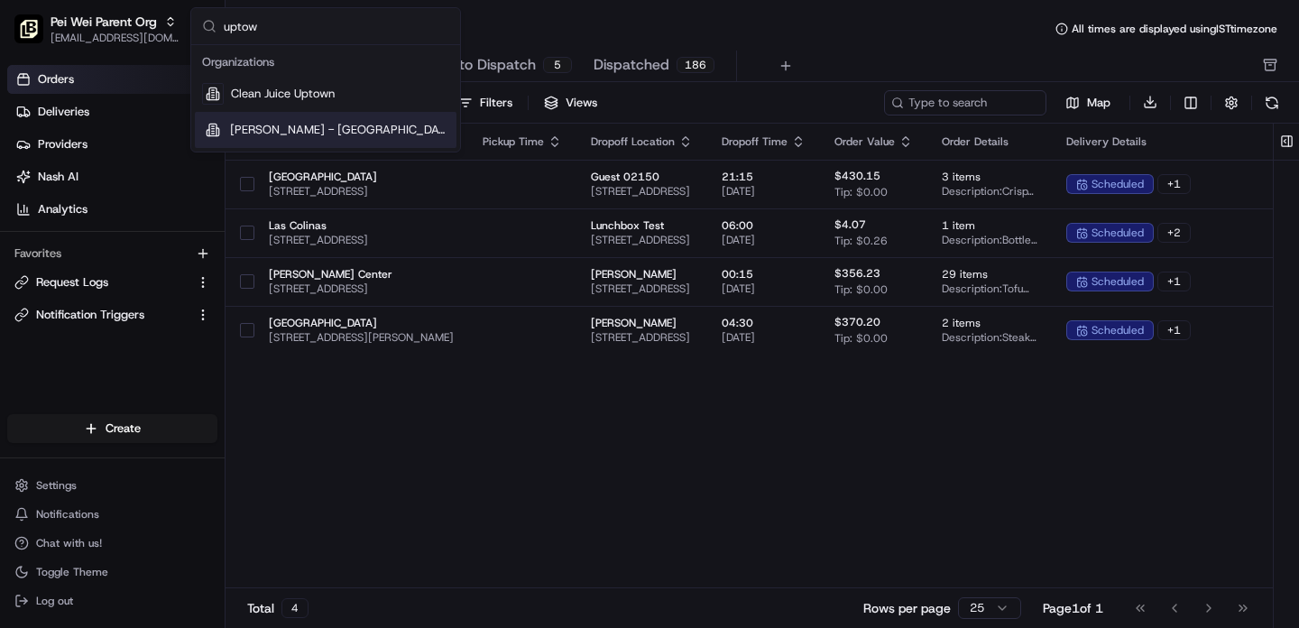
type input "uptow"
click at [283, 130] on span "[PERSON_NAME] - [GEOGRAPHIC_DATA]" at bounding box center [339, 130] width 219 height 16
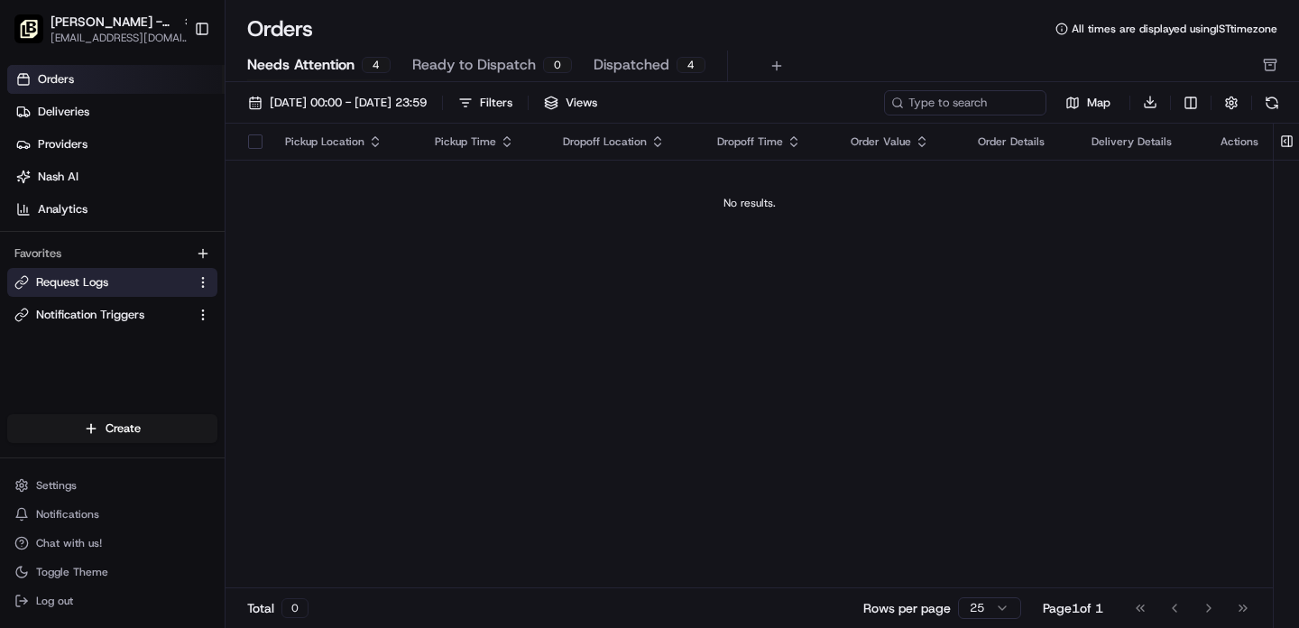
click at [76, 281] on span "Request Logs" at bounding box center [72, 282] width 72 height 16
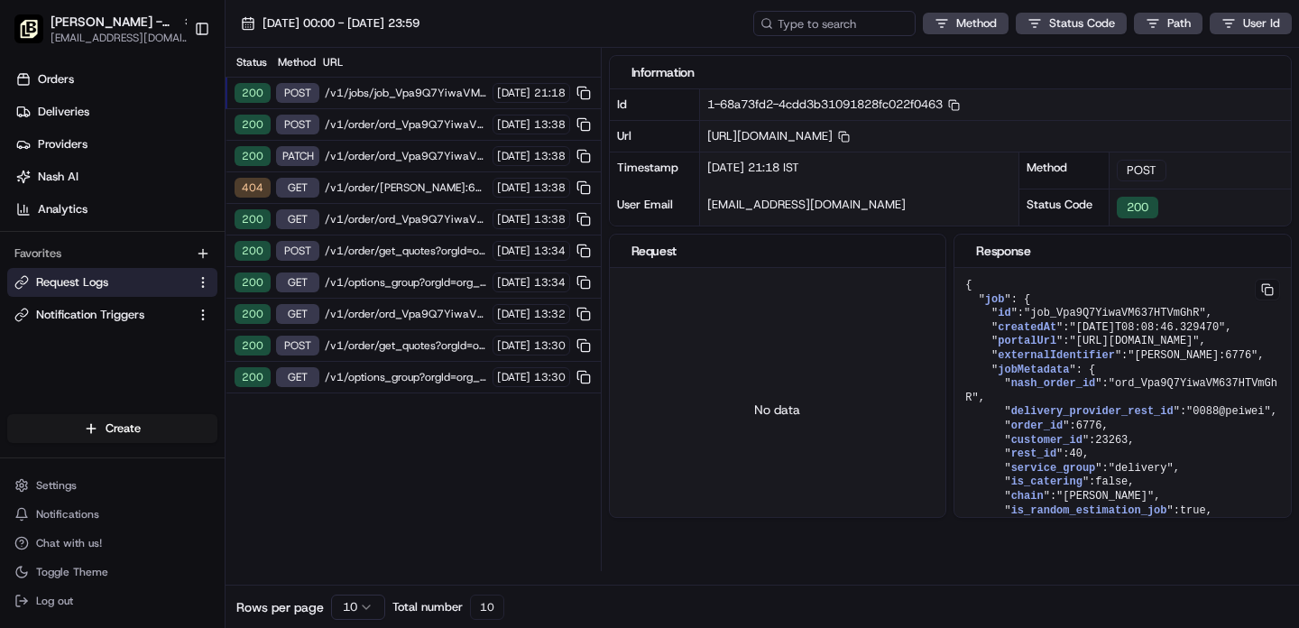
click at [389, 93] on span "/v1/jobs/job_Vpa9Q7YiwaVM637HTVmGhR/cancel?orgId=org_JS4soQ" at bounding box center [406, 93] width 162 height 14
click at [386, 123] on span "/v1/order/ord_Vpa9Q7YiwaVM637HTVmGhR/autodispatch?orgId=org_JS4soQ" at bounding box center [406, 124] width 162 height 14
click at [399, 94] on span "/v1/jobs/job_Vpa9Q7YiwaVM637HTVmGhR/cancel?orgId=org_JS4soQ" at bounding box center [406, 93] width 162 height 14
click at [395, 123] on span "/v1/order/ord_Vpa9Q7YiwaVM637HTVmGhR/autodispatch?orgId=org_JS4soQ" at bounding box center [406, 124] width 162 height 14
click at [388, 153] on span "/v1/order/ord_Vpa9Q7YiwaVM637HTVmGhR?orgId=org_JS4soQ" at bounding box center [406, 156] width 162 height 14
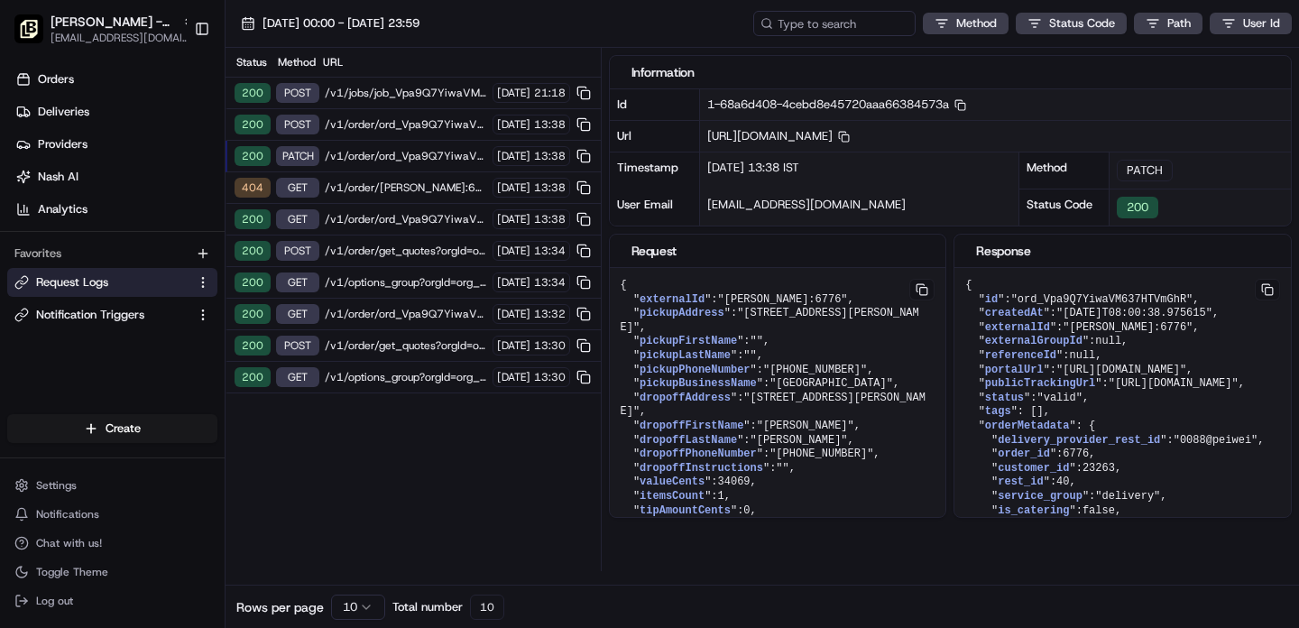
click at [383, 157] on span "/v1/order/ord_Vpa9Q7YiwaVM637HTVmGhR?orgId=org_JS4soQ" at bounding box center [406, 156] width 162 height 14
click at [410, 94] on span "/v1/jobs/job_Vpa9Q7YiwaVM637HTVmGhR/cancel?orgId=org_JS4soQ" at bounding box center [406, 93] width 162 height 14
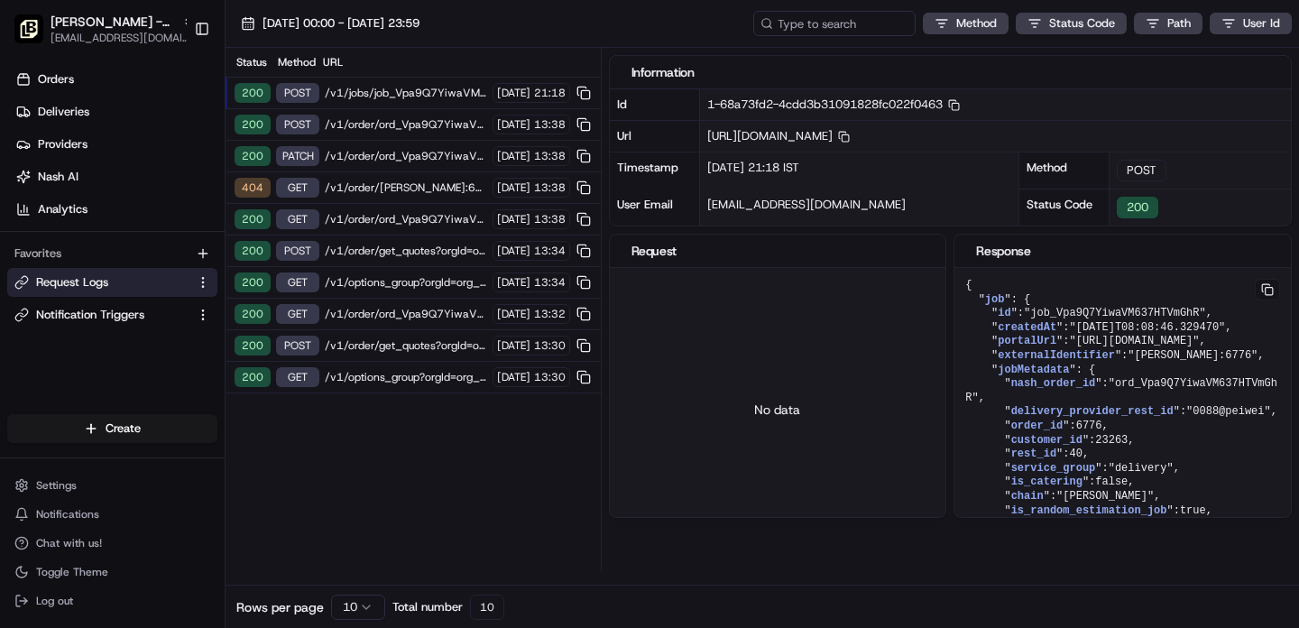
click at [401, 126] on span "/v1/order/ord_Vpa9Q7YiwaVM637HTVmGhR/autodispatch?orgId=org_JS4soQ" at bounding box center [406, 124] width 162 height 14
click at [400, 159] on span "/v1/order/ord_Vpa9Q7YiwaVM637HTVmGhR?orgId=org_JS4soQ" at bounding box center [406, 156] width 162 height 14
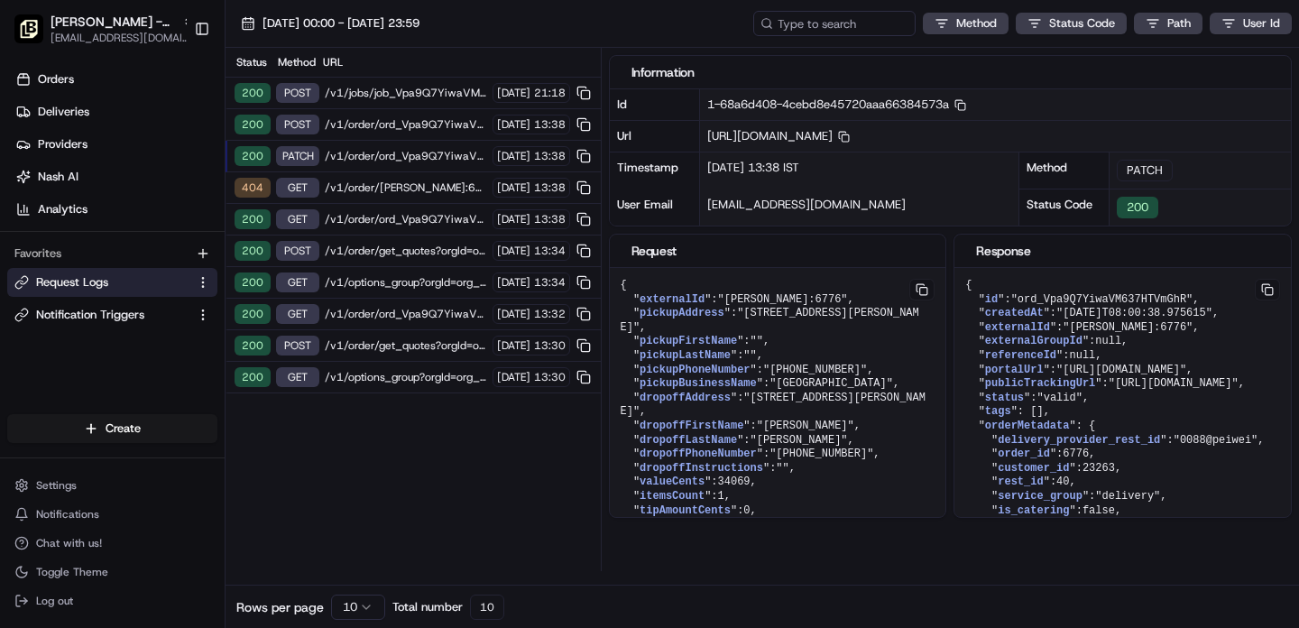
click at [378, 94] on span "/v1/jobs/job_Vpa9Q7YiwaVM637HTVmGhR/cancel?orgId=org_JS4soQ" at bounding box center [406, 93] width 162 height 14
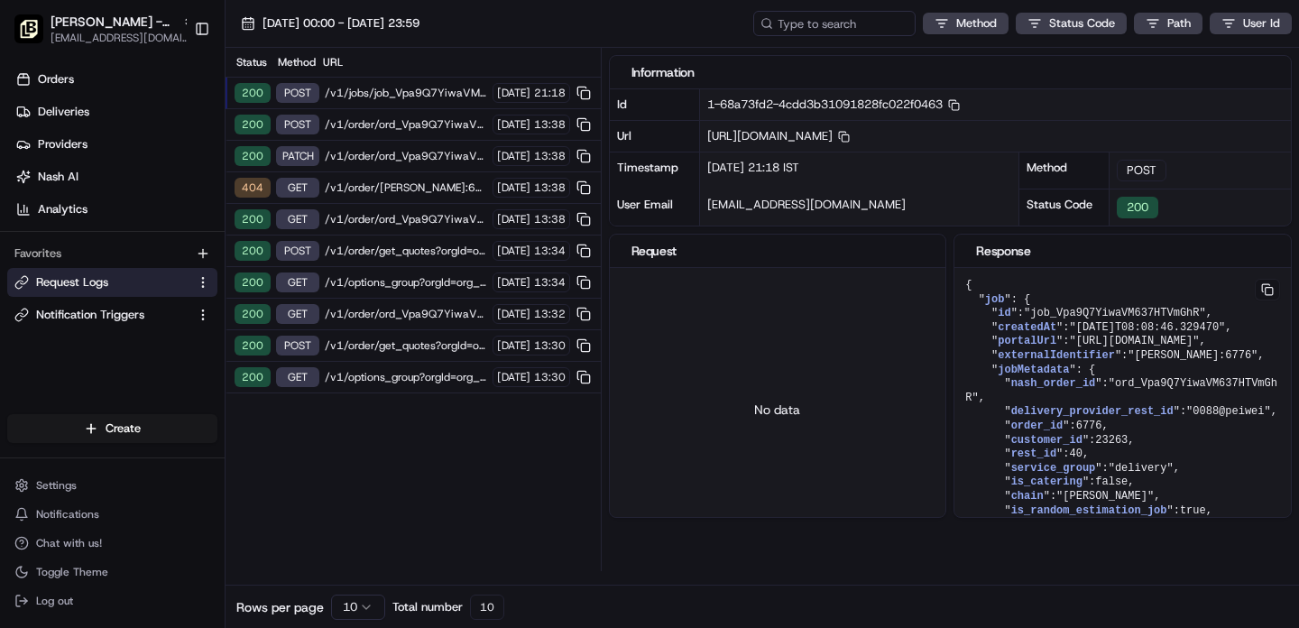
click at [377, 122] on span "/v1/order/ord_Vpa9Q7YiwaVM637HTVmGhR/autodispatch?orgId=org_JS4soQ" at bounding box center [406, 124] width 162 height 14
click at [376, 157] on span "/v1/order/ord_Vpa9Q7YiwaVM637HTVmGhR?orgId=org_JS4soQ" at bounding box center [406, 156] width 162 height 14
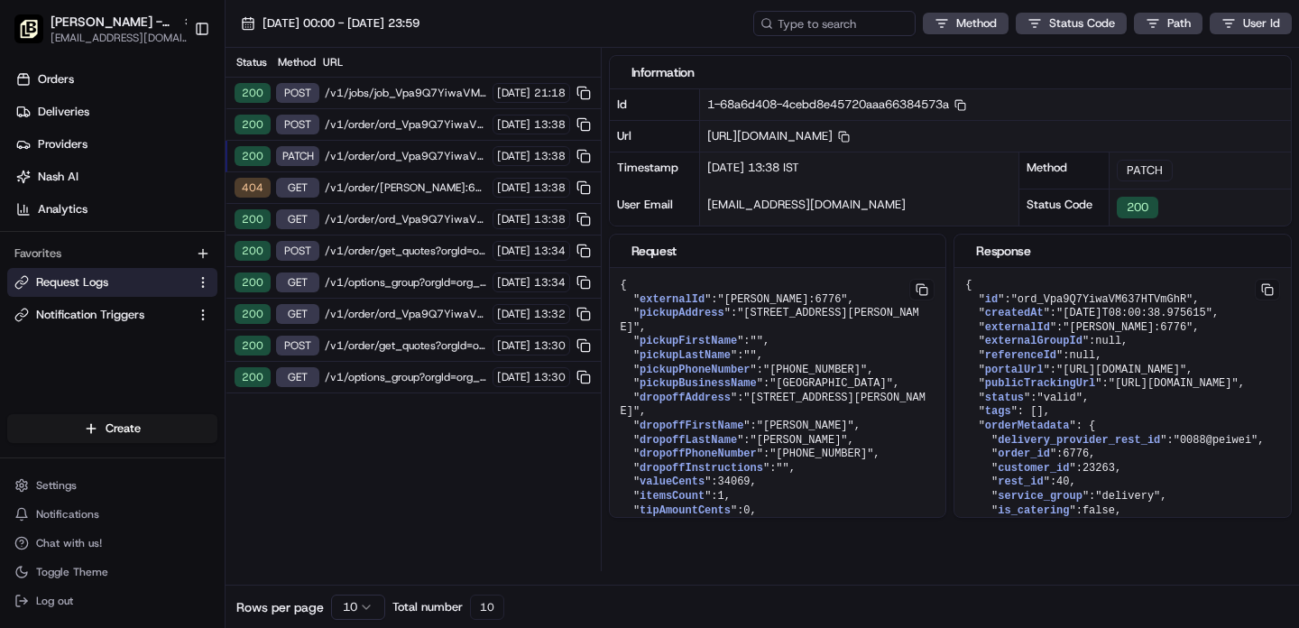
click at [370, 189] on span "/v1/order/Pei Wei:6776?orgId=org_JS4soQ" at bounding box center [406, 187] width 162 height 14
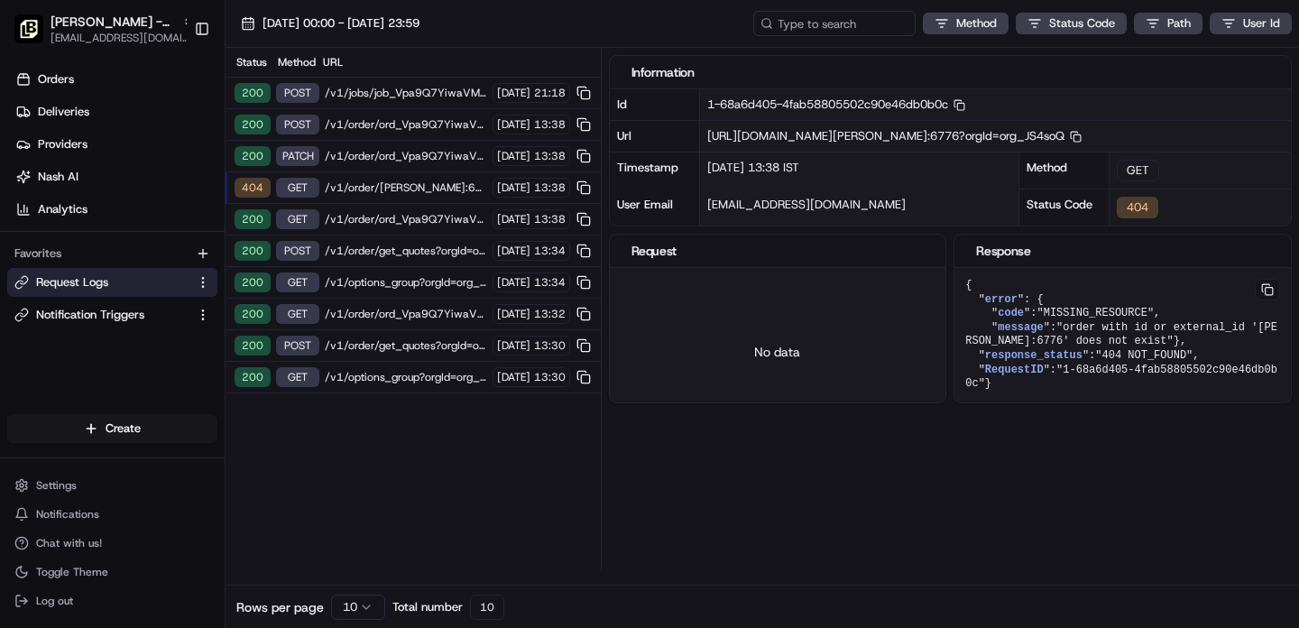
click at [367, 152] on span "/v1/order/ord_Vpa9Q7YiwaVM637HTVmGhR?orgId=org_JS4soQ" at bounding box center [406, 156] width 162 height 14
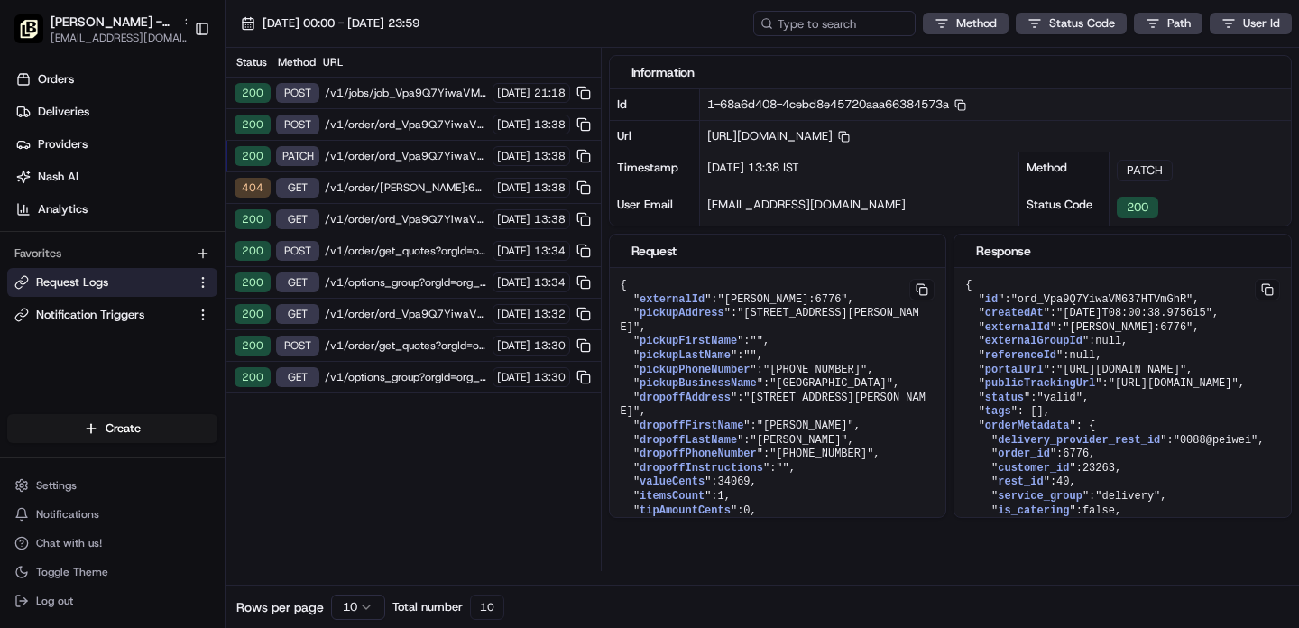
click at [357, 604] on html "Pei Wei - Uptown onboard@lunchbox.io Toggle Sidebar Orders Deliveries Providers…" at bounding box center [649, 314] width 1299 height 628
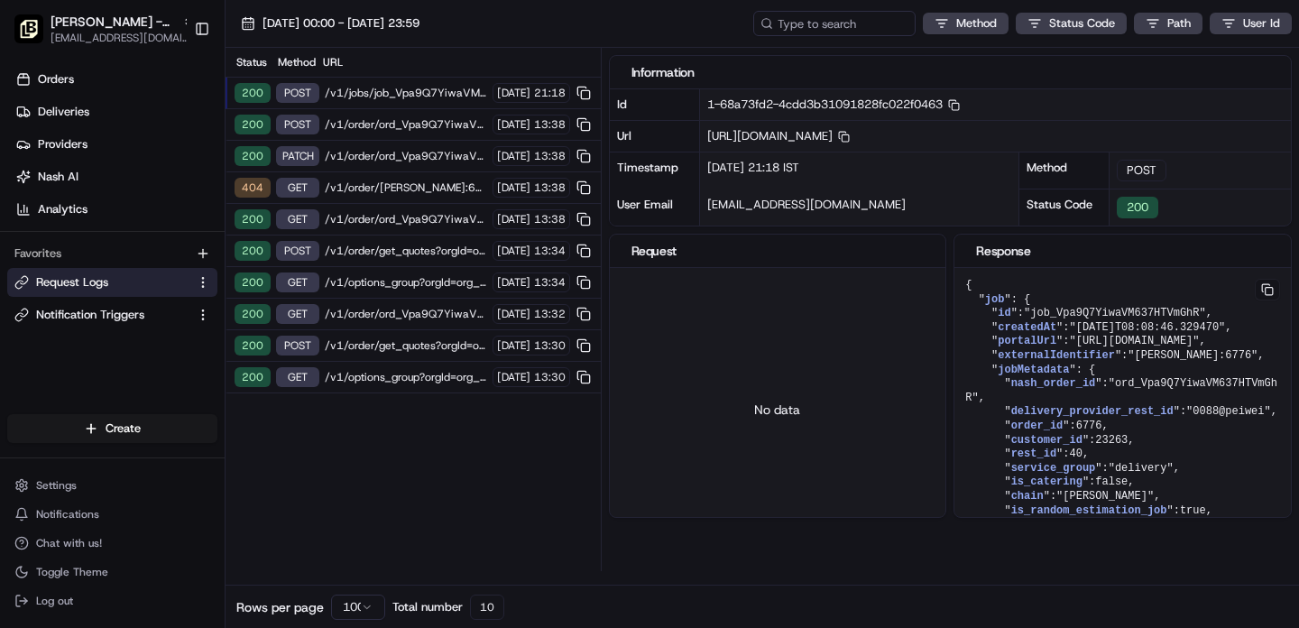
click at [407, 383] on span "/v1/options_group?orgId=org_JS4soQ" at bounding box center [406, 377] width 162 height 14
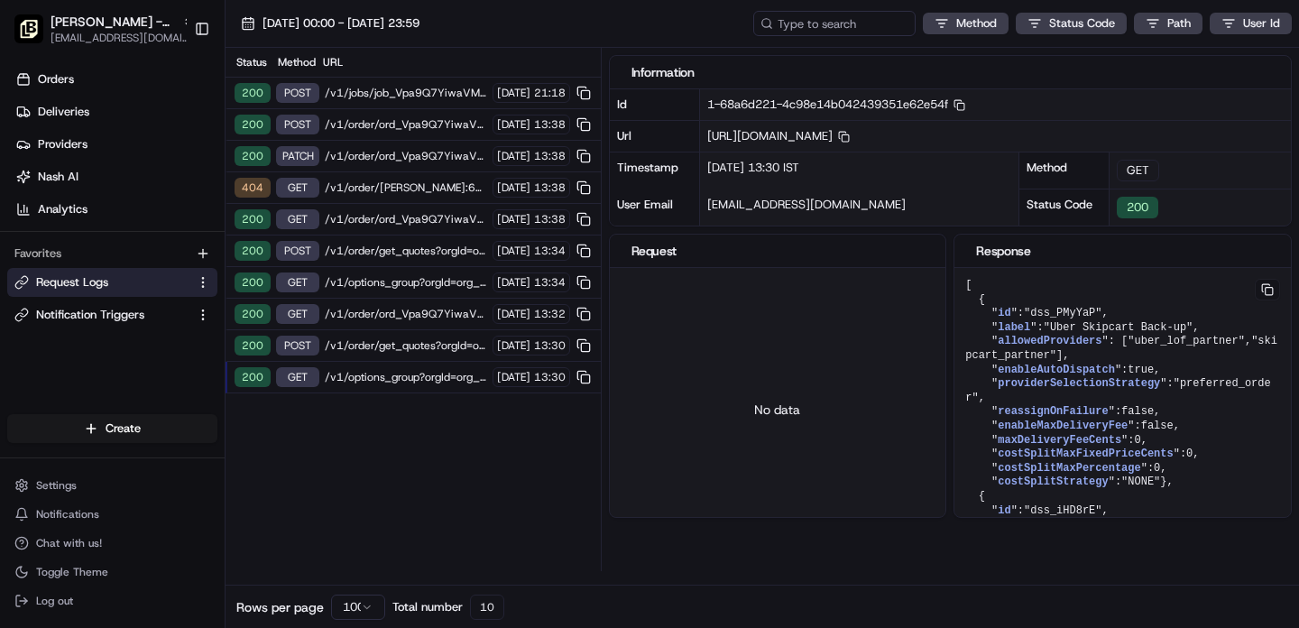
click at [393, 252] on span "/v1/order/get_quotes?orgId=org_JS4soQ" at bounding box center [406, 251] width 162 height 14
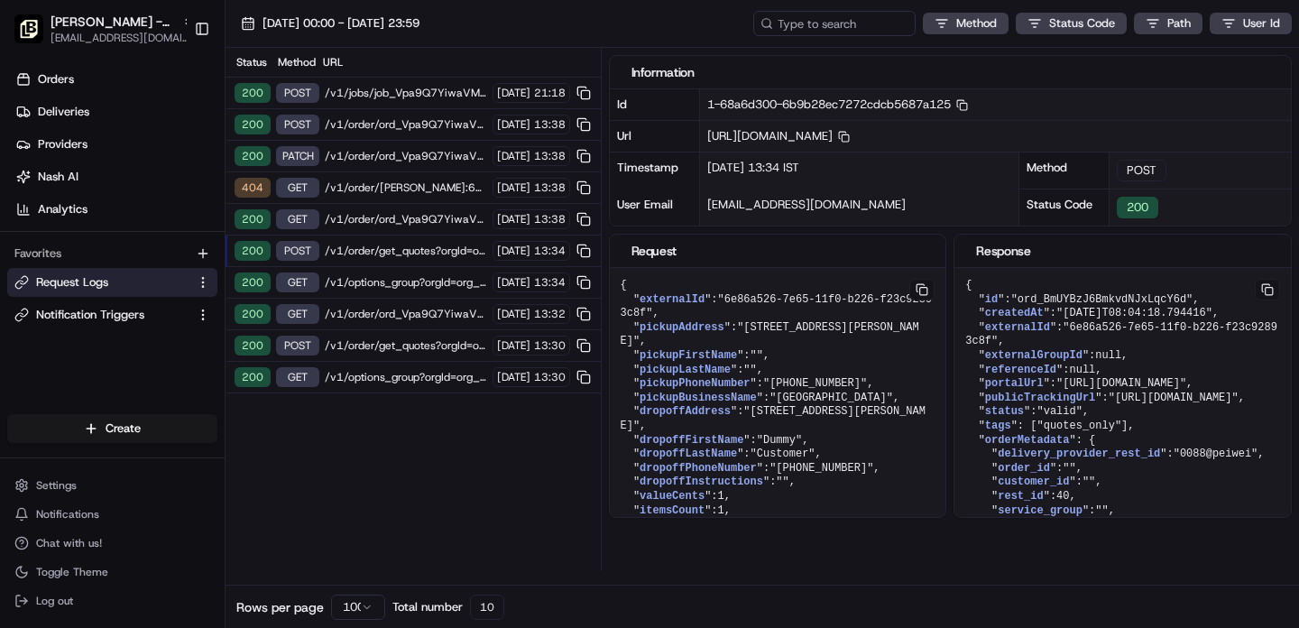
click at [390, 224] on span "/v1/order/ord_Vpa9Q7YiwaVM637HTVmGhR?orgId=org_JS4soQ" at bounding box center [406, 219] width 162 height 14
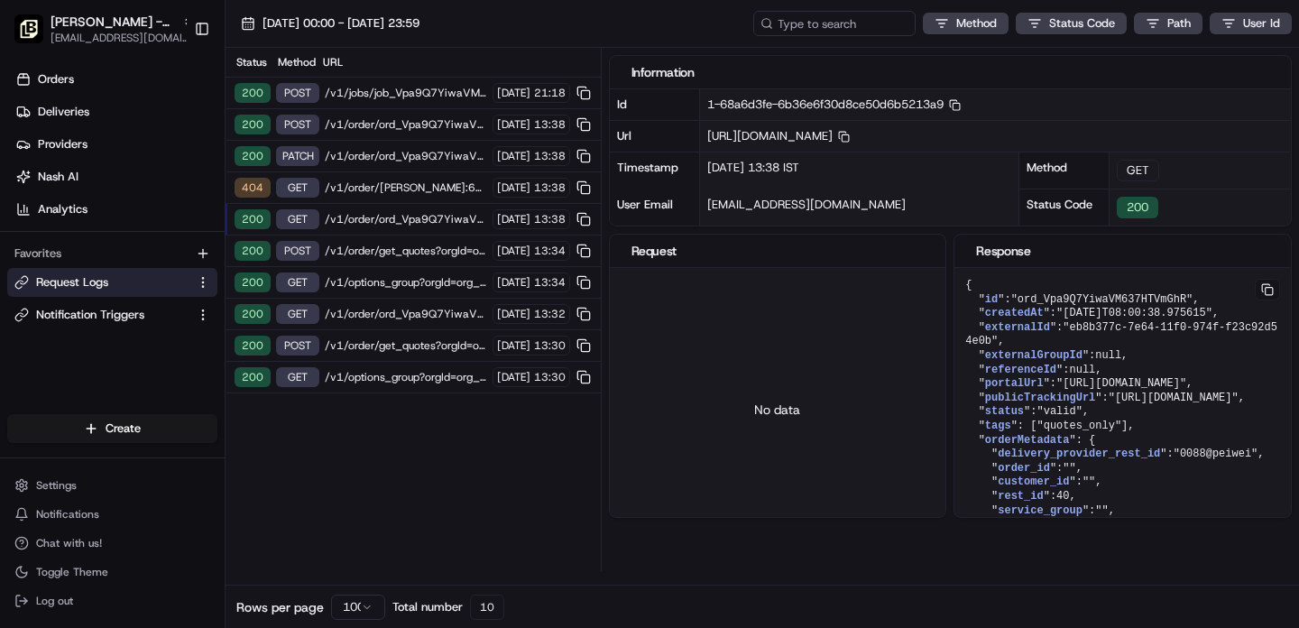
click at [390, 189] on span "/v1/order/Pei Wei:6776?orgId=org_JS4soQ" at bounding box center [406, 187] width 162 height 14
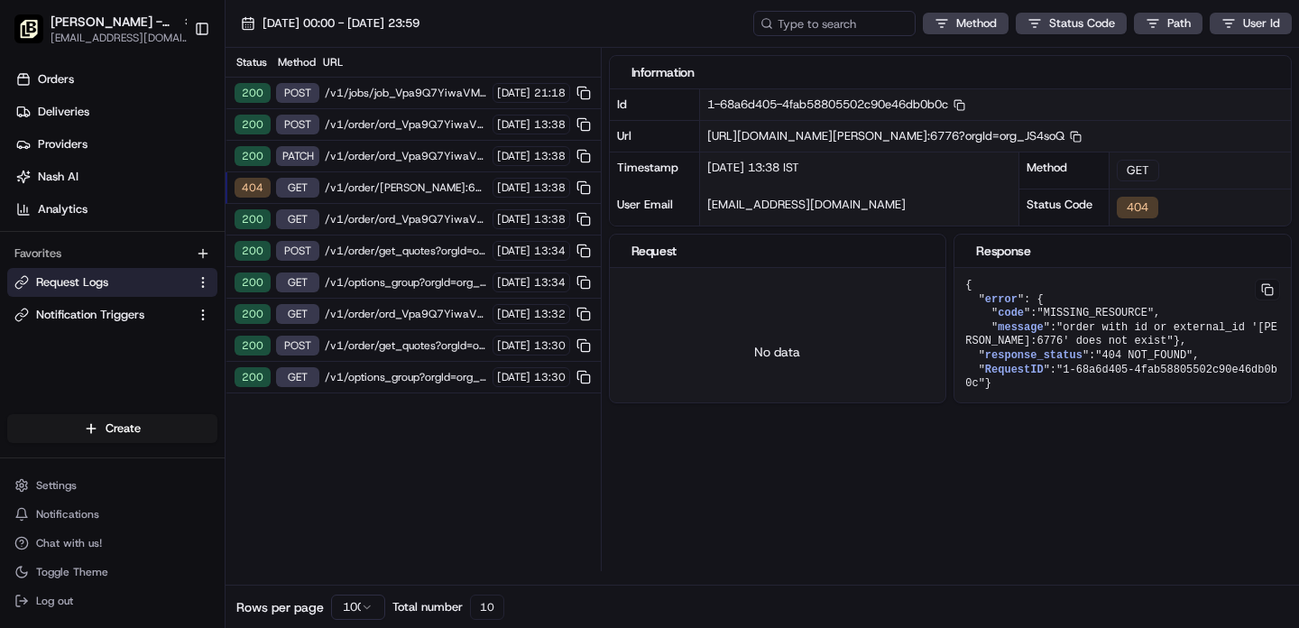
click at [390, 160] on span "/v1/order/ord_Vpa9Q7YiwaVM637HTVmGhR?orgId=org_JS4soQ" at bounding box center [406, 156] width 162 height 14
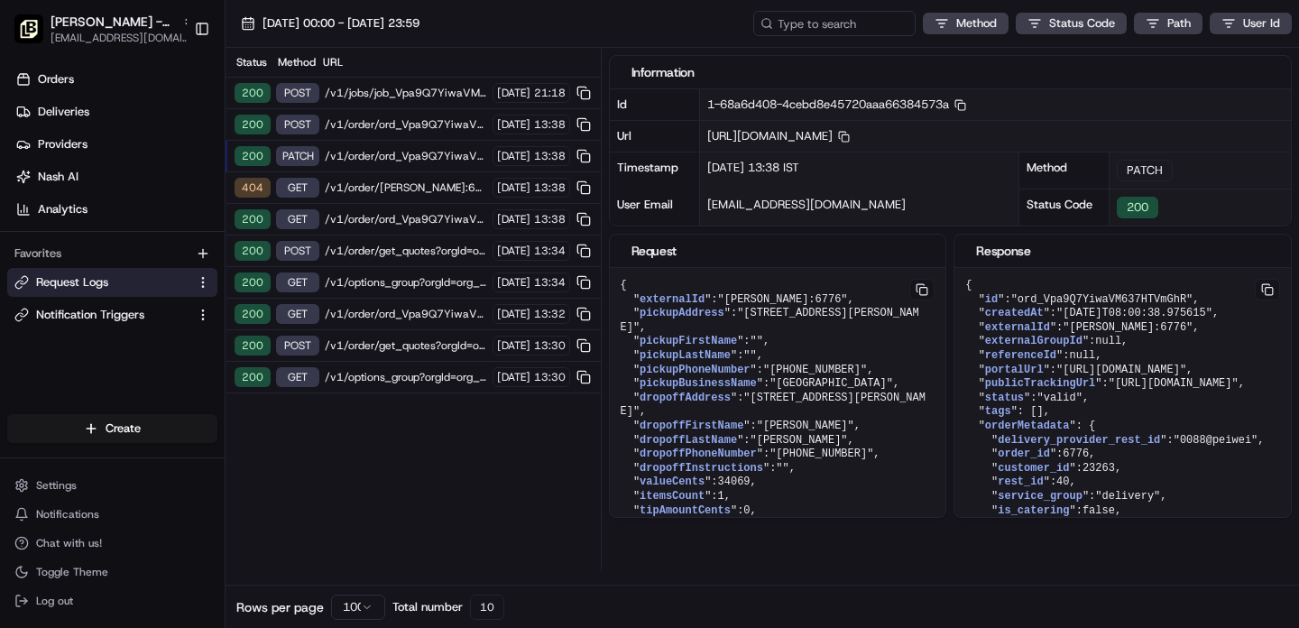
click at [383, 102] on div "200 POST /v1/jobs/job_Vpa9Q7YiwaVM637HTVmGhR/cancel?orgId=org_JS4soQ 21/08/2025…" at bounding box center [413, 94] width 375 height 32
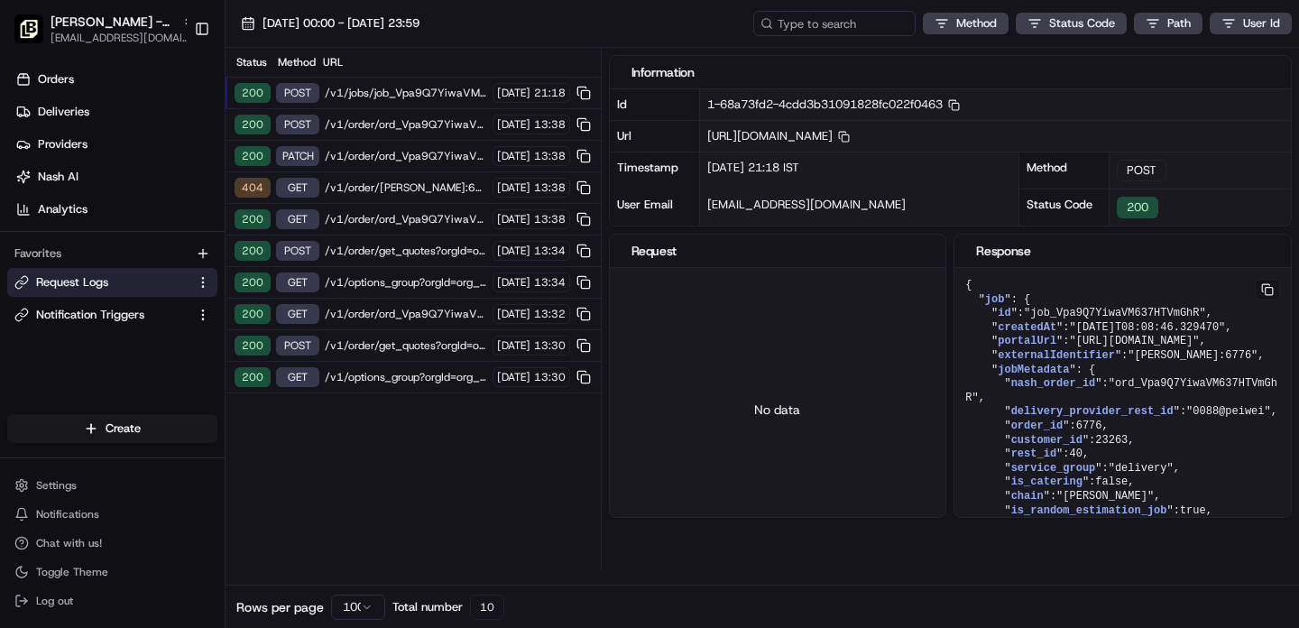
click at [383, 125] on span "/v1/order/ord_Vpa9Q7YiwaVM637HTVmGhR/autodispatch?orgId=org_JS4soQ" at bounding box center [406, 124] width 162 height 14
click at [392, 96] on span "/v1/jobs/job_Vpa9Q7YiwaVM637HTVmGhR/cancel?orgId=org_JS4soQ" at bounding box center [406, 93] width 162 height 14
click at [394, 121] on span "/v1/order/ord_Vpa9Q7YiwaVM637HTVmGhR/autodispatch?orgId=org_JS4soQ" at bounding box center [406, 124] width 162 height 14
